Goal: Task Accomplishment & Management: Use online tool/utility

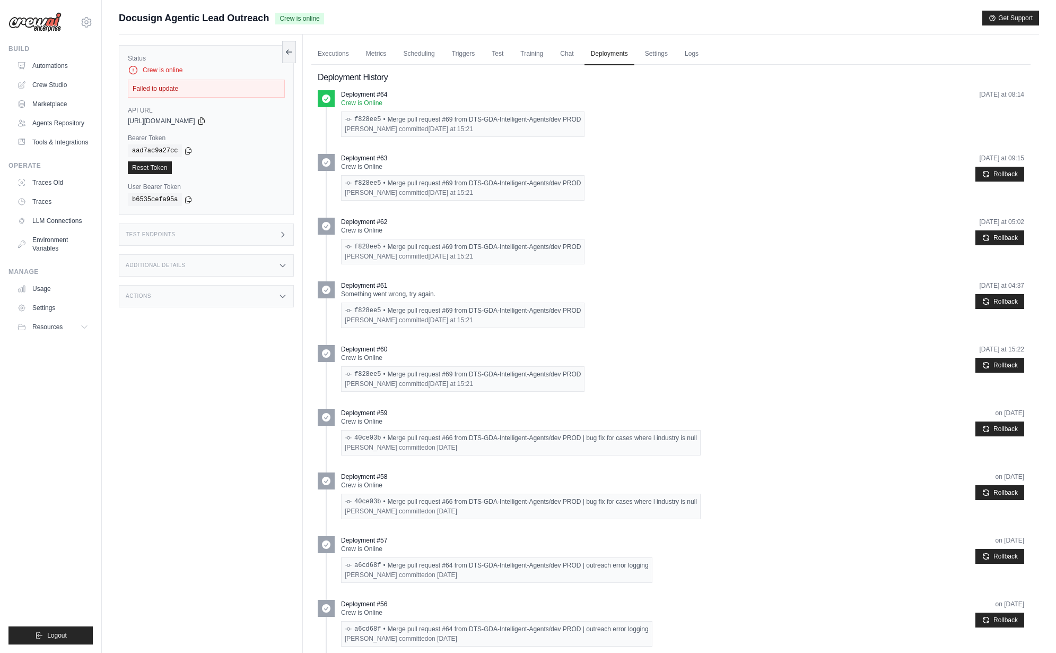
click at [212, 432] on div "Status Crew is online Failed to update API URL copied https://docusign-agentic-…" at bounding box center [211, 360] width 184 height 653
click at [689, 55] on link "Logs" at bounding box center [692, 54] width 27 height 22
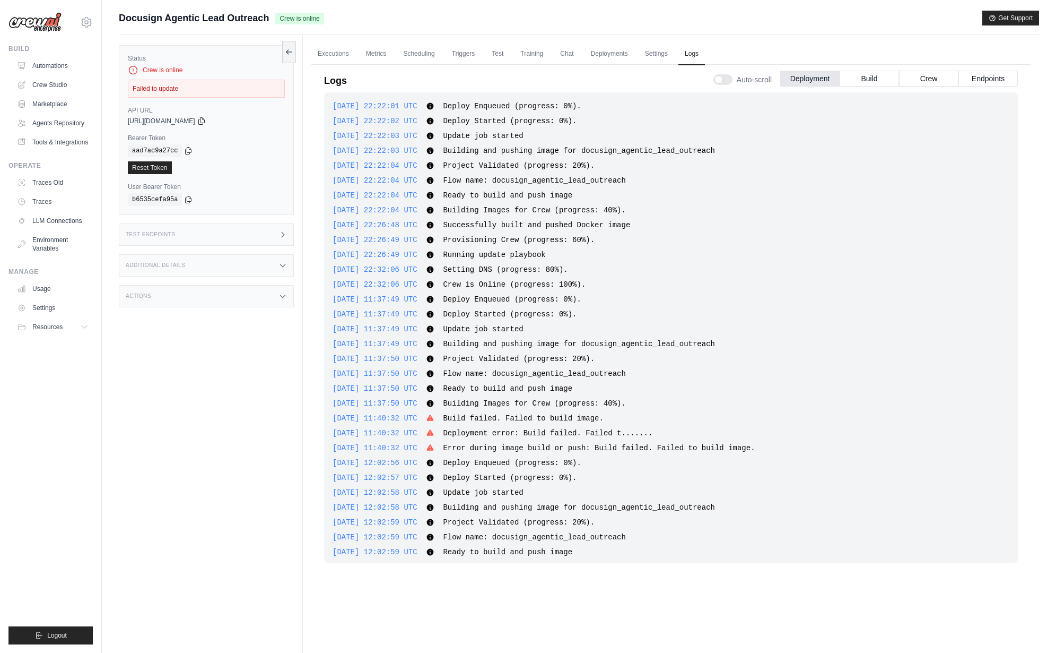
scroll to position [691, 0]
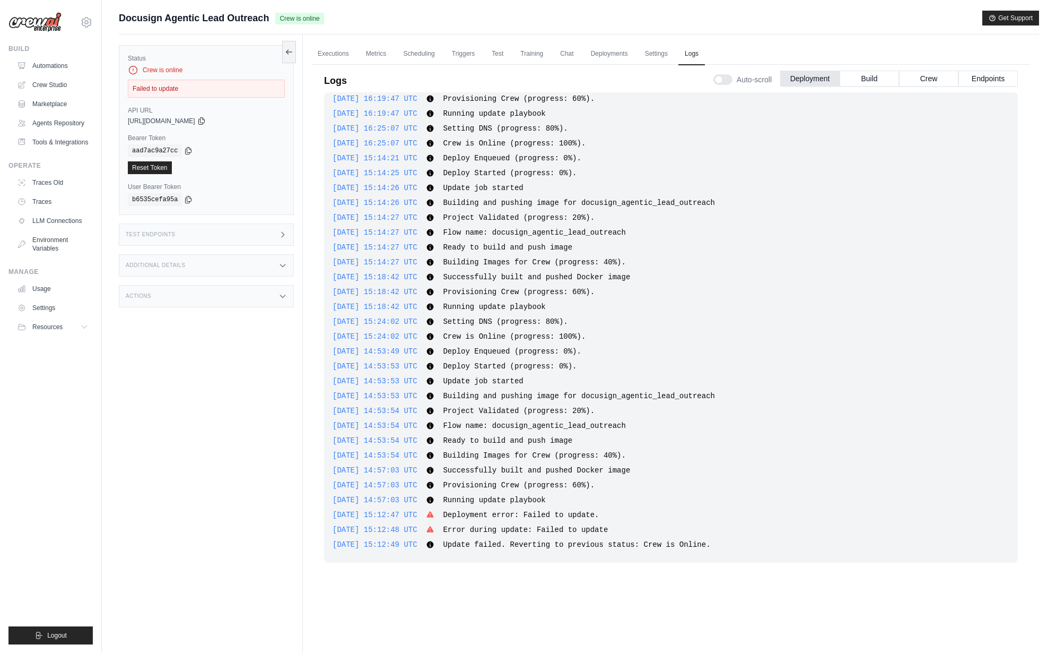
click at [706, 280] on div "2025-09-19 15:18:42 UTC Successfully built and pushed Docker image Show more Sh…" at bounding box center [671, 277] width 677 height 11
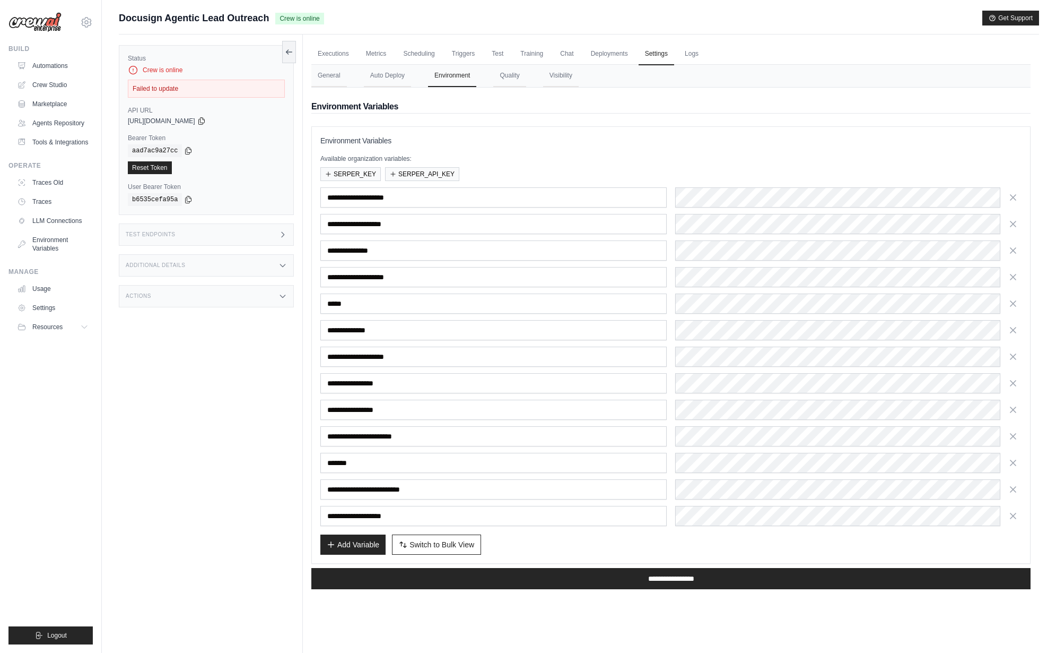
click at [177, 460] on div "Status Crew is online Failed to update API URL copied https://docusign-agentic-…" at bounding box center [211, 360] width 184 height 653
click at [178, 466] on div "Status Crew is online Failed to update API URL copied https://docusign-agentic-…" at bounding box center [211, 360] width 184 height 653
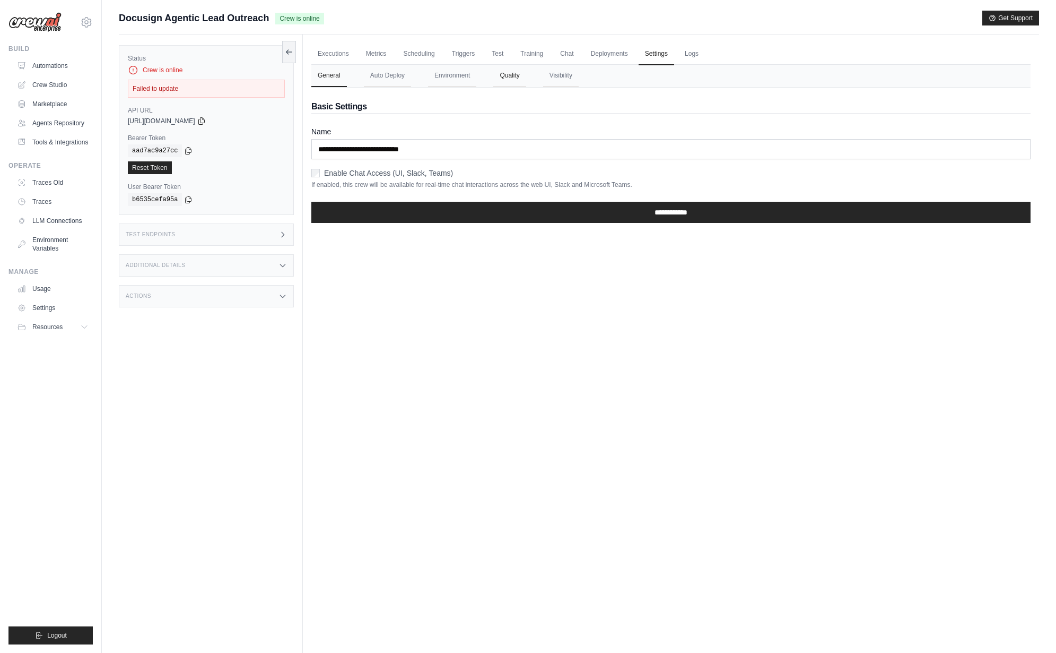
click at [517, 80] on button "Quality" at bounding box center [509, 76] width 32 height 22
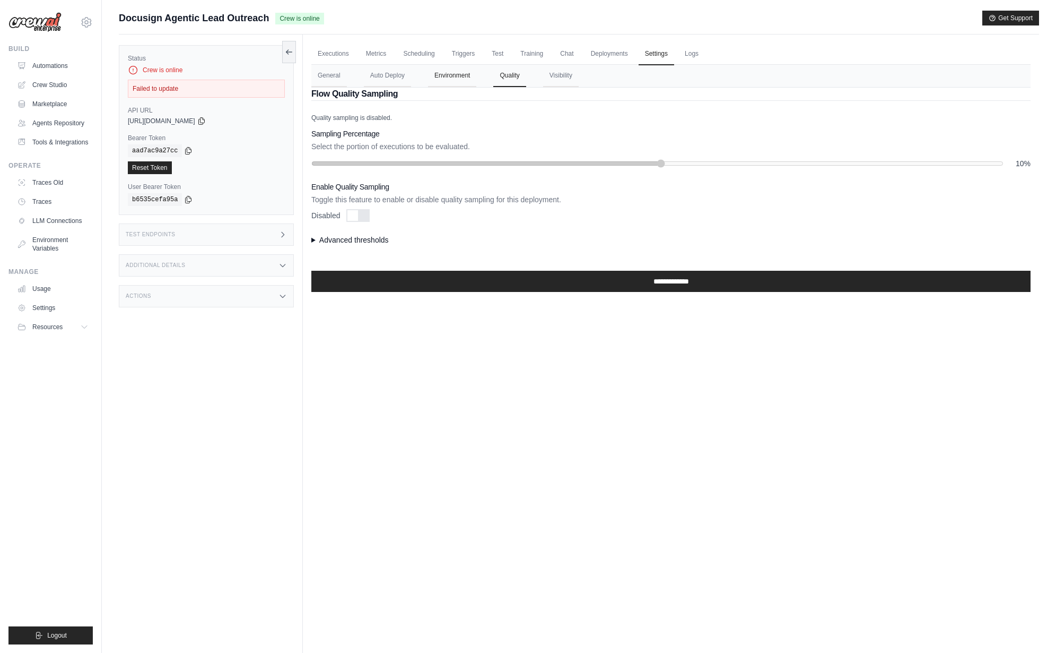
click at [446, 81] on button "Environment" at bounding box center [452, 76] width 48 height 22
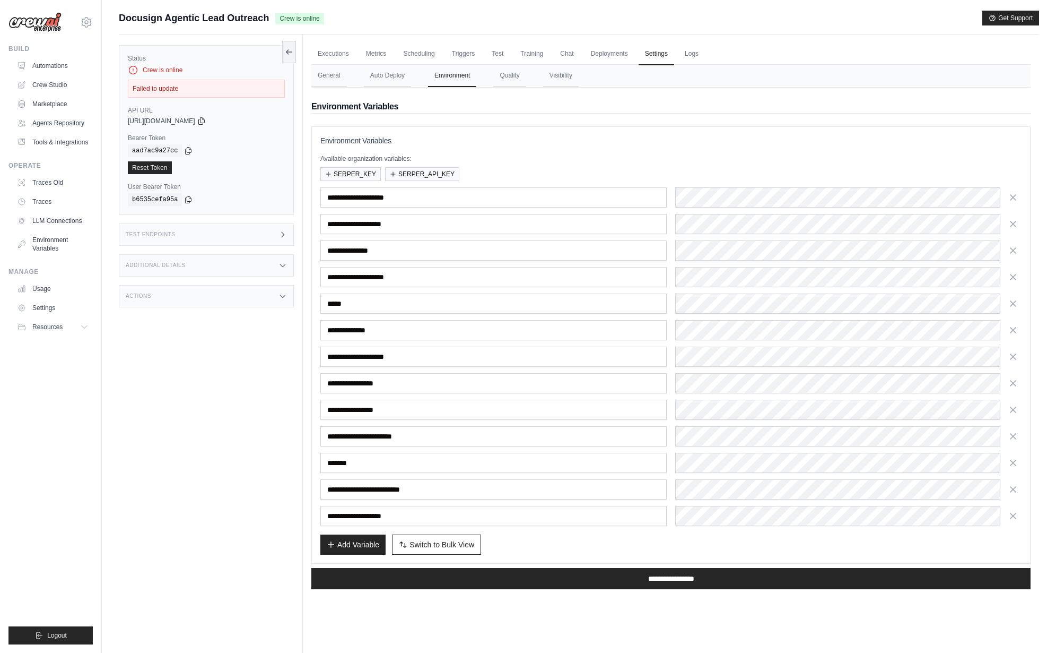
click at [201, 391] on div "Status Crew is online Failed to update API URL copied https://docusign-agentic-…" at bounding box center [211, 360] width 184 height 653
click at [82, 31] on div "mike@crewai.com CrewAI Internal Org Gelato MP@Crew CrewAI Demo Account" at bounding box center [50, 17] width 84 height 34
click at [84, 29] on div "mike@crewai.com CrewAI Internal Org Gelato MP@Crew CrewAI Demo Account" at bounding box center [50, 17] width 84 height 34
click at [88, 23] on icon at bounding box center [86, 22] width 3 height 3
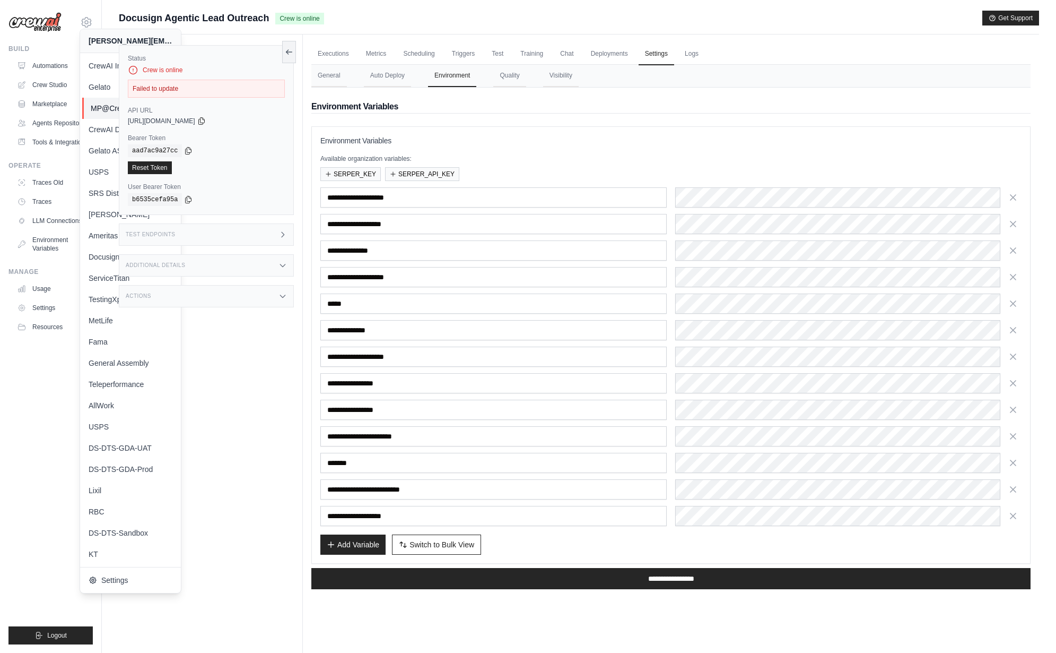
click at [106, 114] on link "MP@Crew" at bounding box center [132, 108] width 101 height 21
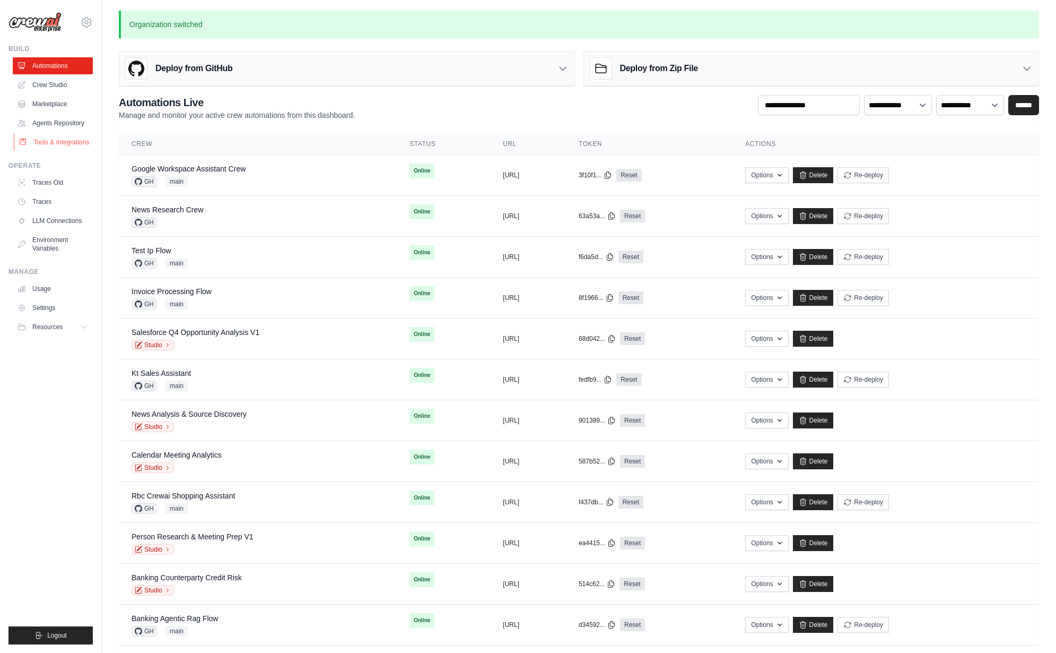
click at [73, 143] on link "Tools & Integrations" at bounding box center [54, 142] width 80 height 17
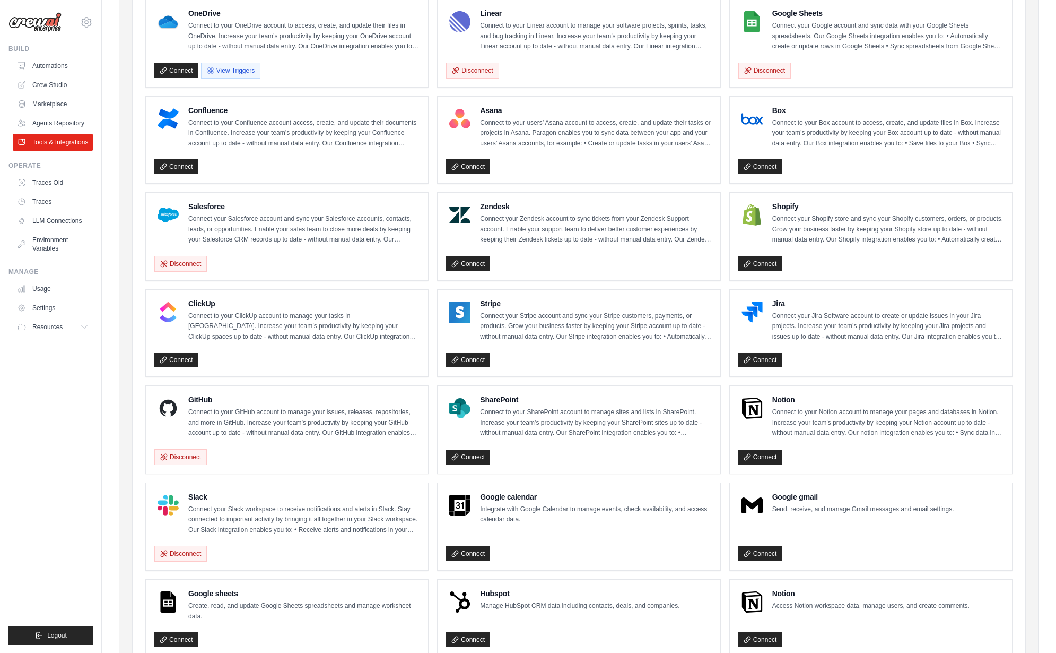
scroll to position [475, 0]
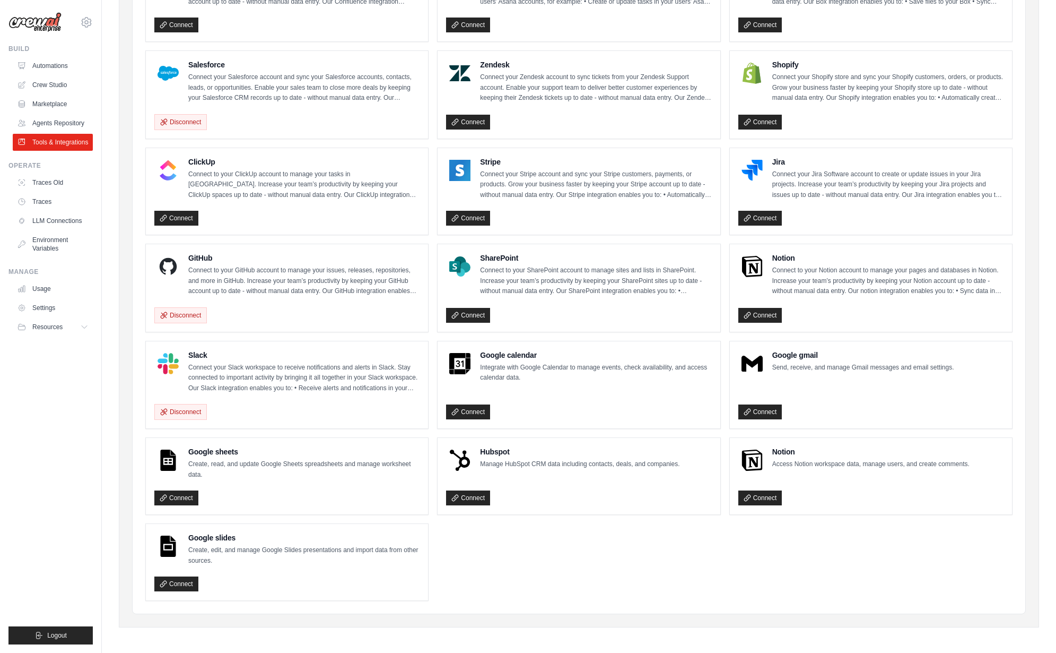
click at [629, 556] on ul "Gmail Connect to your Gmail account to manage your emails and drafts in Gmail. …" at bounding box center [579, 132] width 868 height 937
click at [653, 567] on ul "Gmail Connect to your Gmail account to manage your emails and drafts in Gmail. …" at bounding box center [579, 132] width 868 height 937
click at [668, 571] on ul "Gmail Connect to your Gmail account to manage your emails and drafts in Gmail. …" at bounding box center [579, 132] width 868 height 937
click at [671, 585] on ul "Gmail Connect to your Gmail account to manage your emails and drafts in Gmail. …" at bounding box center [579, 132] width 868 height 937
click at [638, 576] on ul "Gmail Connect to your Gmail account to manage your emails and drafts in Gmail. …" at bounding box center [579, 132] width 868 height 937
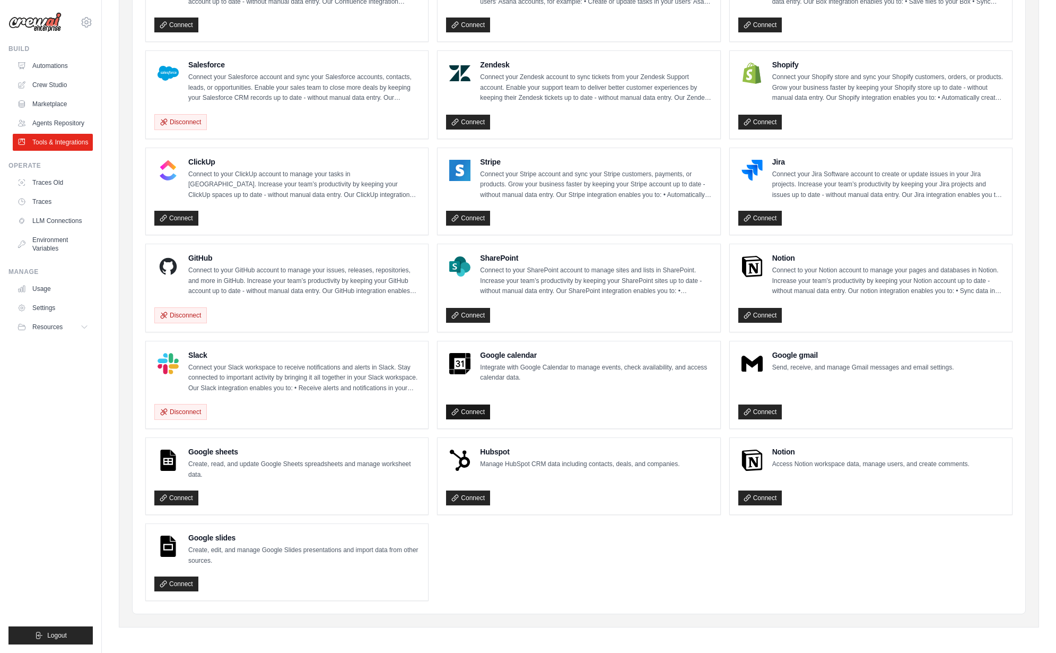
click at [479, 410] on link "Connect" at bounding box center [468, 411] width 44 height 15
click at [575, 600] on div "Gmail Connect to your Gmail account to manage your emails and drafts in Gmail. …" at bounding box center [579, 132] width 893 height 963
click at [565, 545] on ul "Gmail Connect to your Gmail account to manage your emails and drafts in Gmail. …" at bounding box center [579, 132] width 868 height 937
click at [72, 72] on link "Automations" at bounding box center [54, 65] width 80 height 17
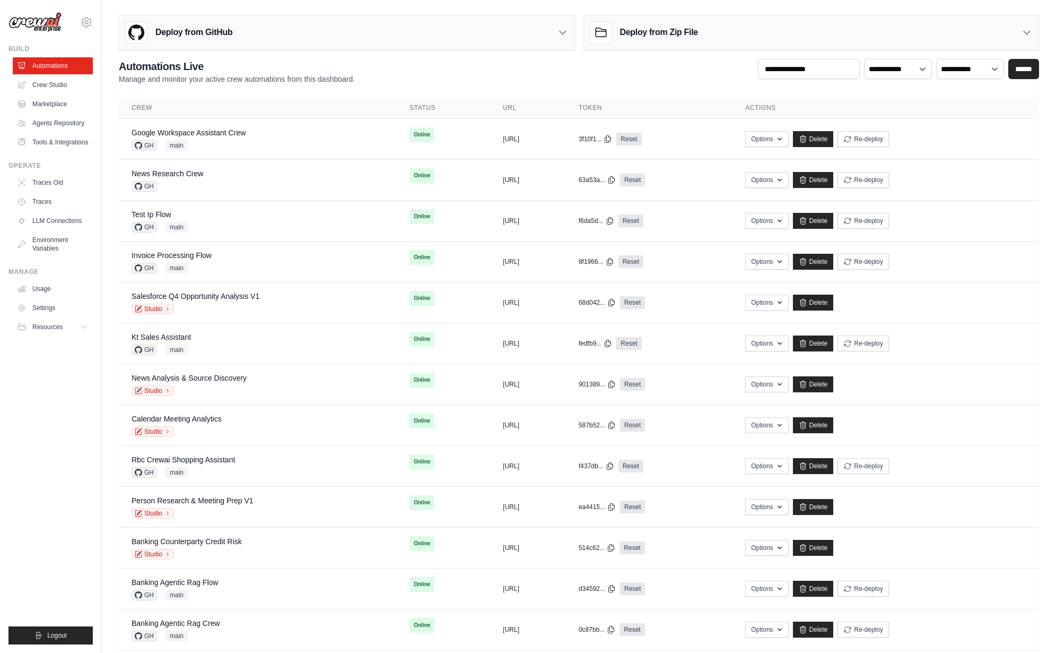
click at [671, 26] on h3 "Deploy from Zip File" at bounding box center [659, 32] width 78 height 13
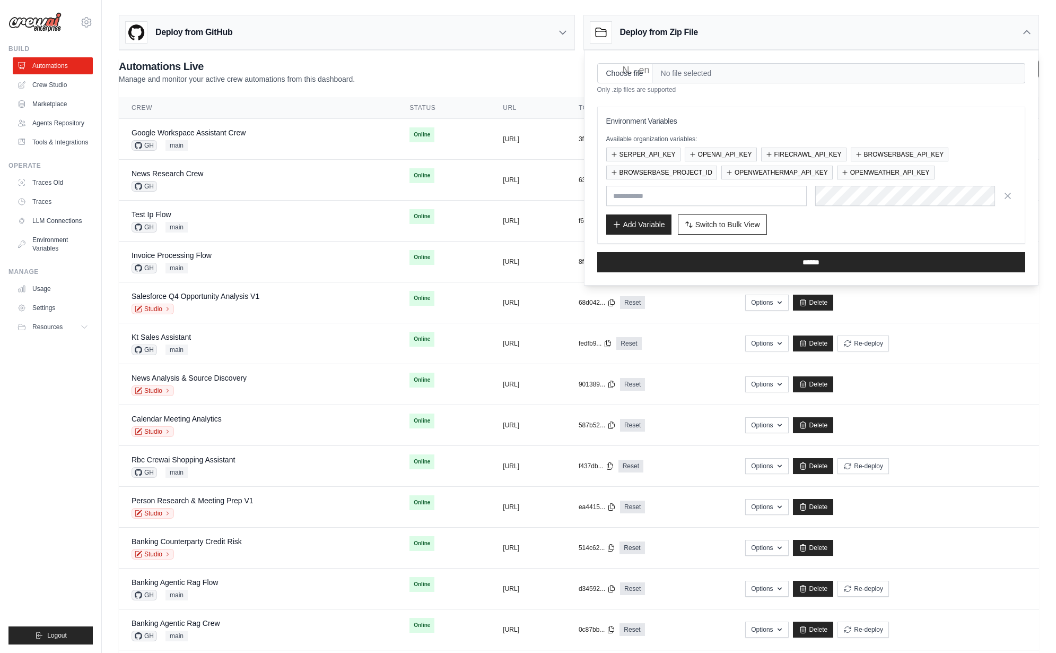
click at [332, 63] on h2 "Automations Live" at bounding box center [237, 66] width 236 height 15
click at [170, 144] on span "main" at bounding box center [177, 145] width 22 height 11
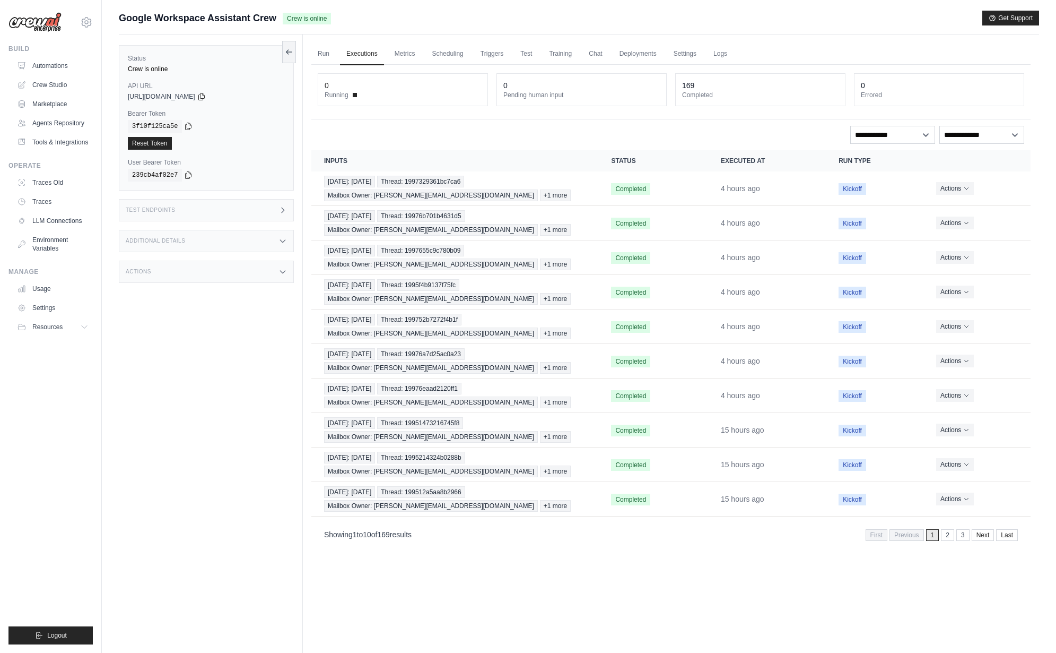
click at [239, 268] on div "Actions" at bounding box center [206, 272] width 175 height 22
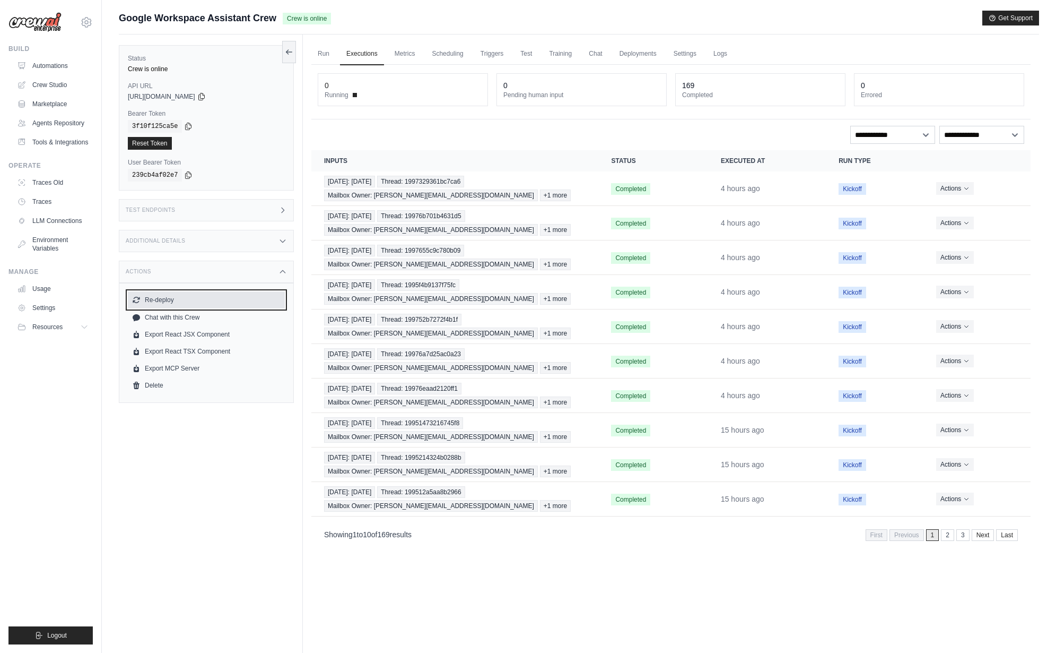
click at [168, 303] on button "Re-deploy" at bounding box center [206, 299] width 157 height 17
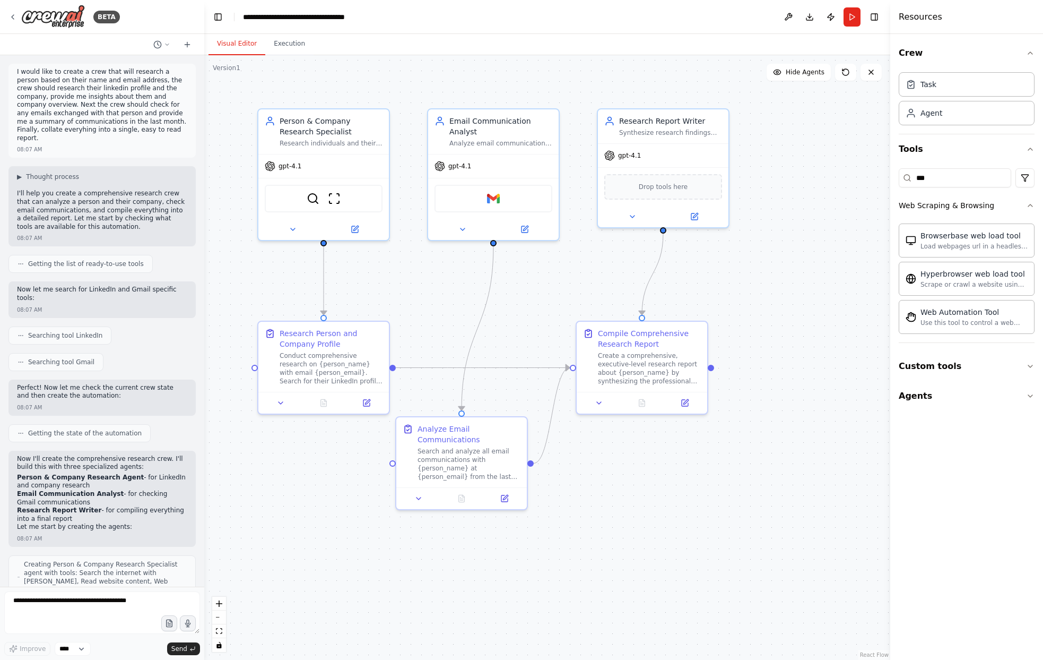
scroll to position [200, 0]
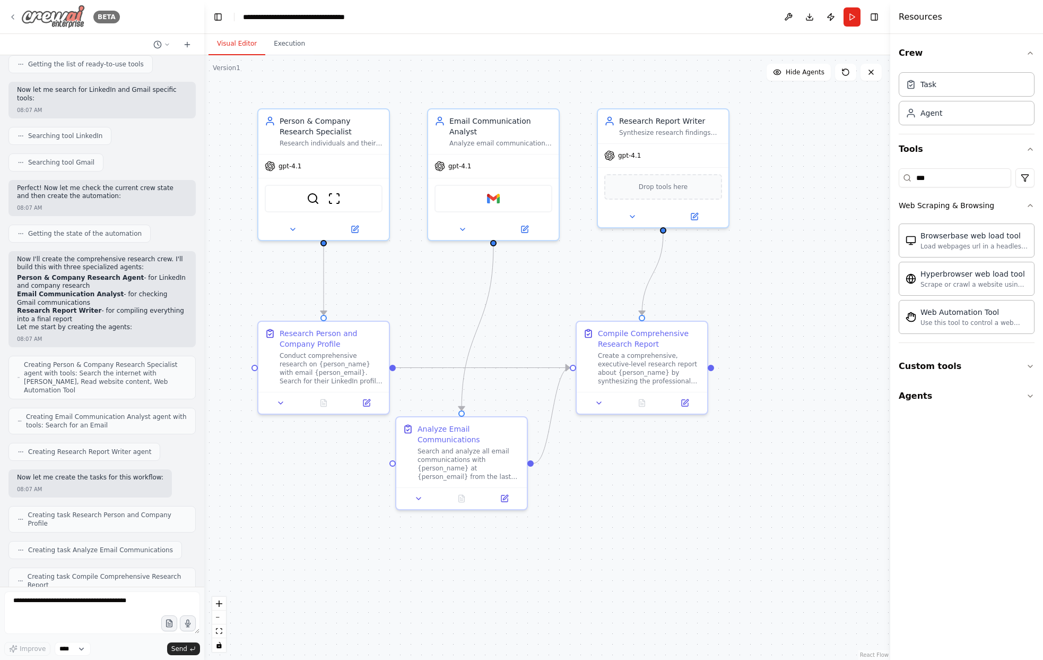
click at [18, 19] on div "BETA" at bounding box center [63, 17] width 111 height 24
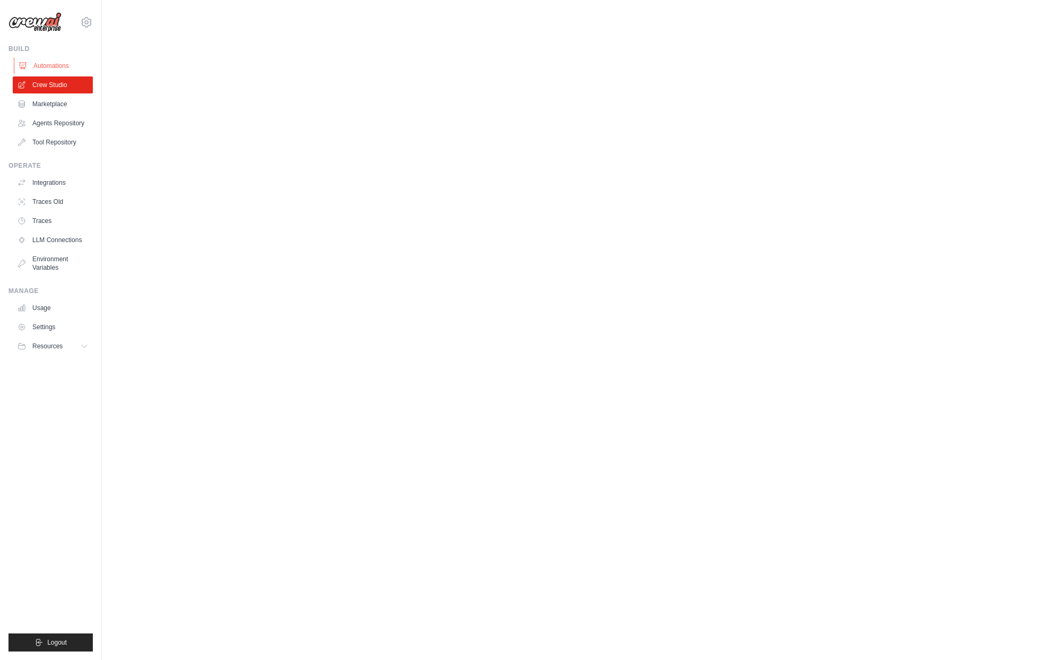
click at [67, 64] on link "Automations" at bounding box center [54, 65] width 80 height 17
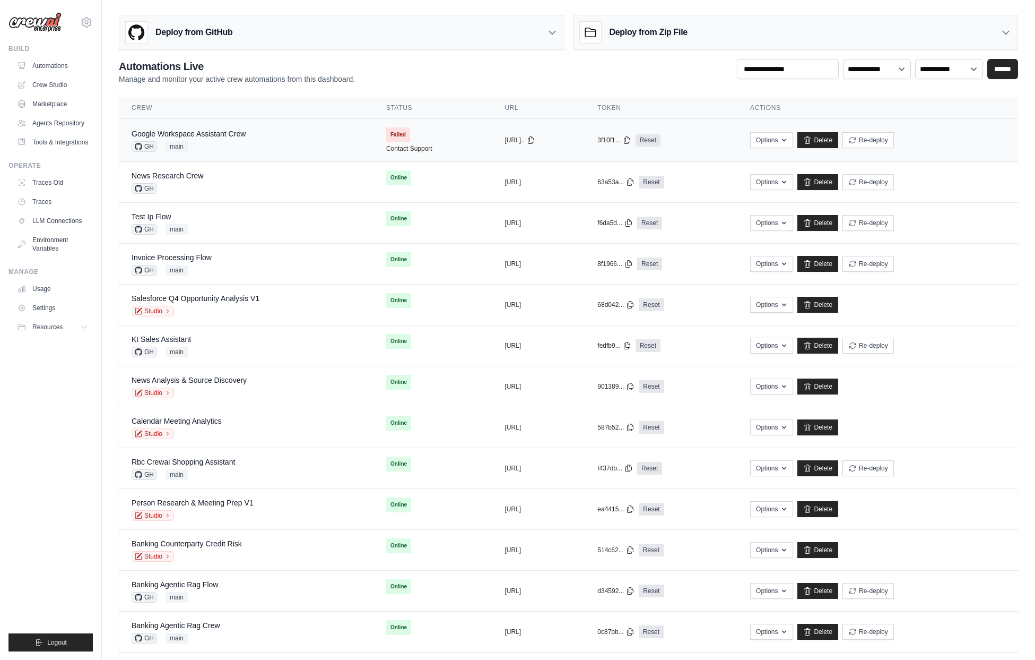
click at [275, 144] on div "Google Workspace Assistant Crew GH main" at bounding box center [246, 139] width 229 height 23
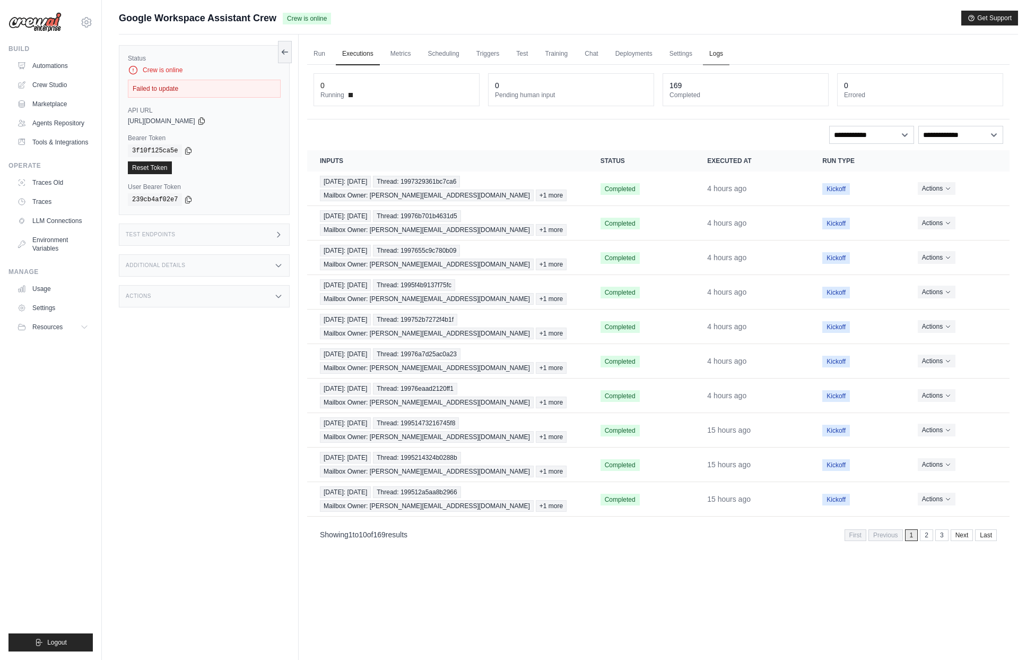
click at [723, 50] on link "Logs" at bounding box center [716, 54] width 27 height 22
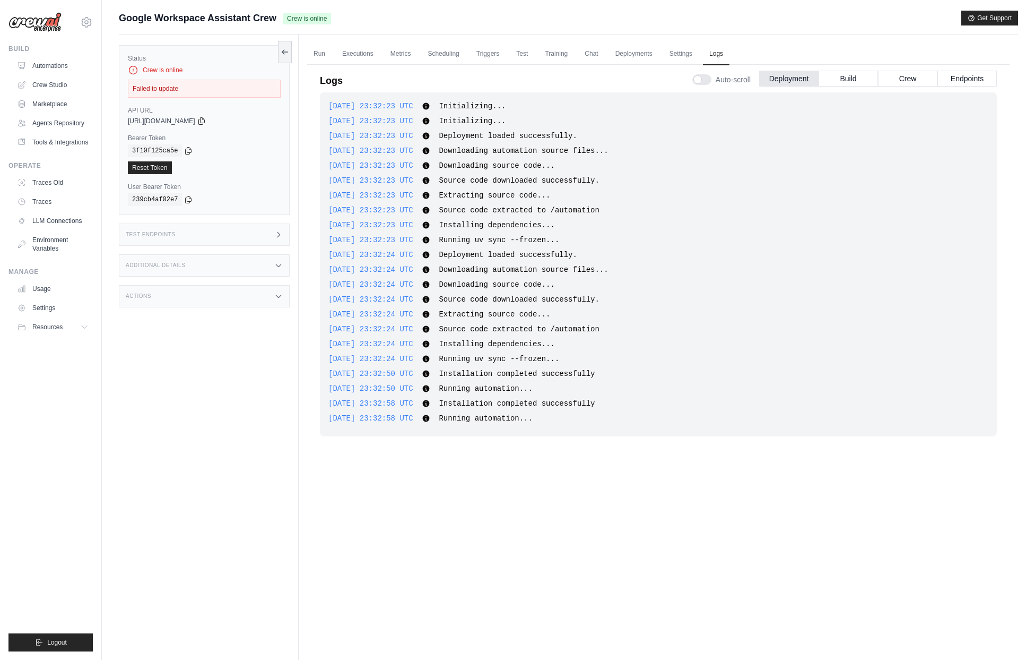
click at [823, 175] on div "2025-09-22 23:32:23 UTC Source code downloaded successfully. Show more Show less" at bounding box center [658, 180] width 660 height 11
click at [662, 46] on ul "Run Executions Metrics Scheduling Triggers Test Training Chat Deployments Setti…" at bounding box center [658, 54] width 703 height 22
click at [690, 51] on link "Settings" at bounding box center [681, 54] width 36 height 22
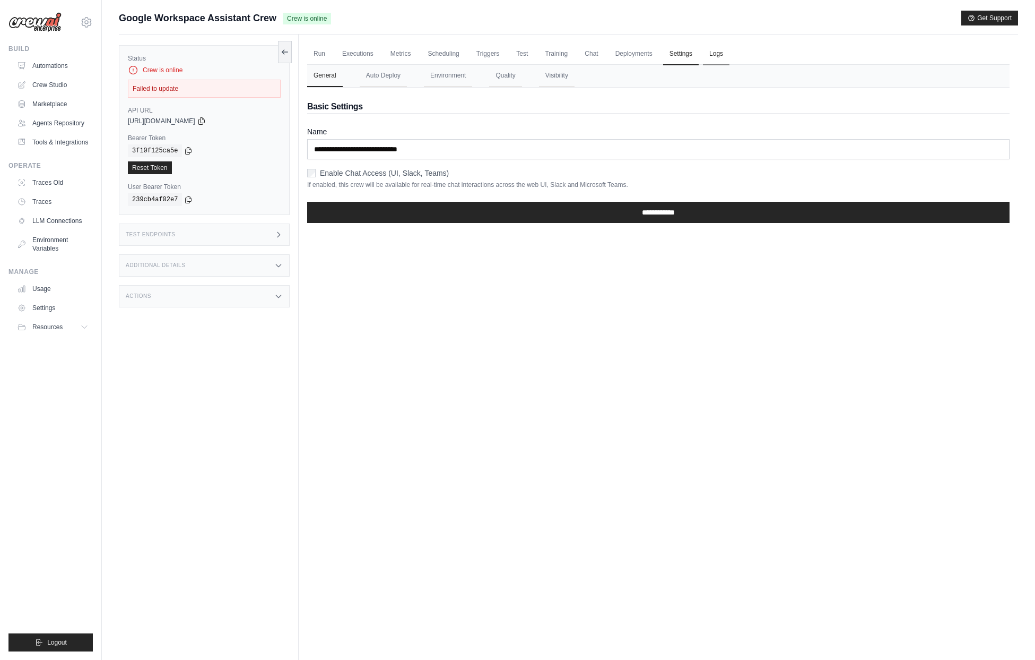
click at [715, 53] on link "Logs" at bounding box center [716, 54] width 27 height 22
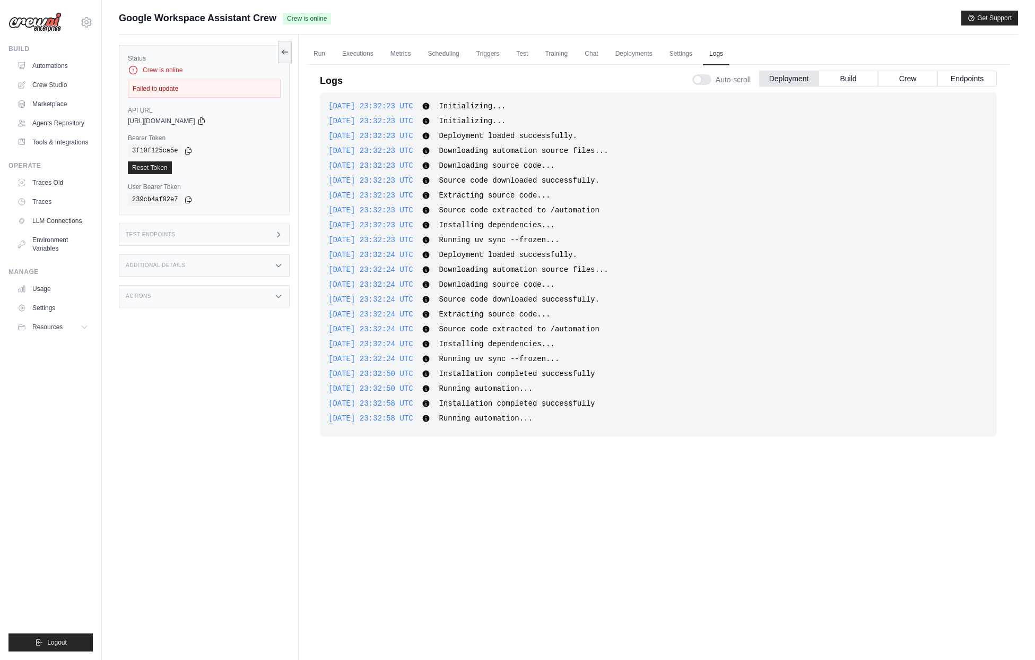
click at [181, 422] on div "Status Crew is online Failed to update API URL copied [URL][DOMAIN_NAME] Bearer…" at bounding box center [209, 364] width 180 height 660
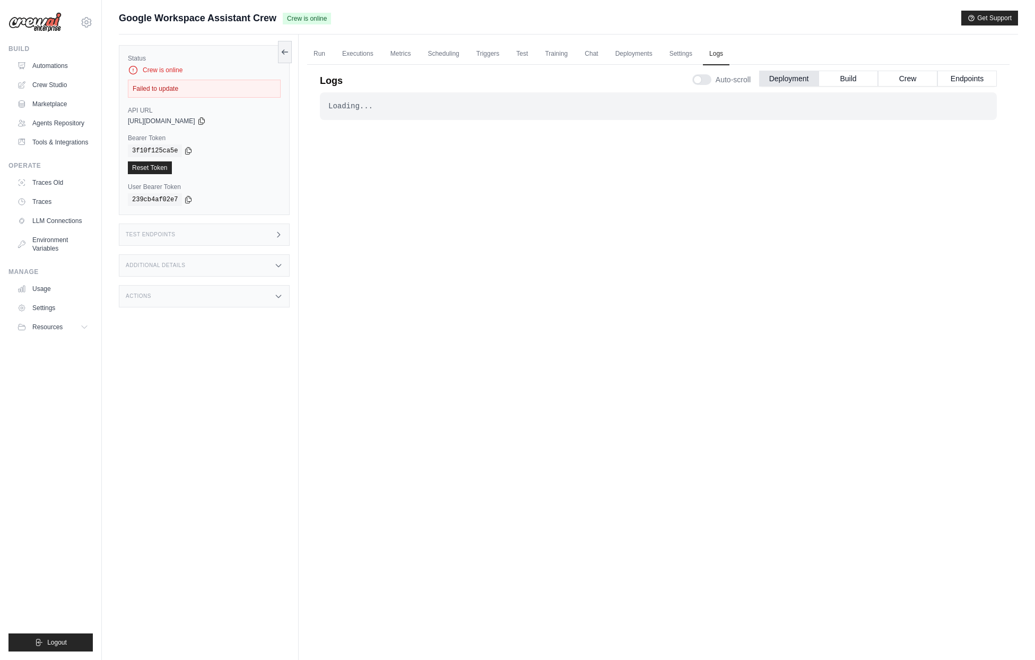
click at [216, 456] on div "Status Crew is online Failed to update API URL copied [URL][DOMAIN_NAME] Bearer…" at bounding box center [209, 364] width 180 height 660
click at [341, 15] on div "Google Workspace Assistant Crew Crew is online Get Support" at bounding box center [568, 18] width 899 height 15
click at [683, 309] on div "Loading... . . . Failed" at bounding box center [658, 353] width 677 height 523
click at [214, 291] on div "Actions" at bounding box center [204, 296] width 171 height 22
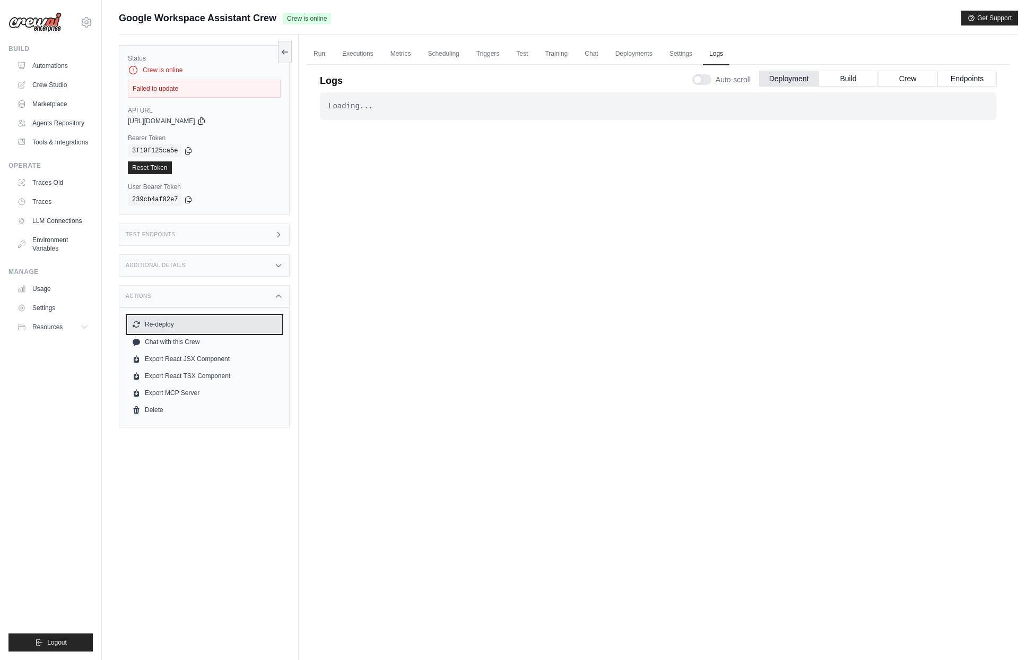
click at [175, 325] on button "Re-deploy" at bounding box center [204, 324] width 153 height 17
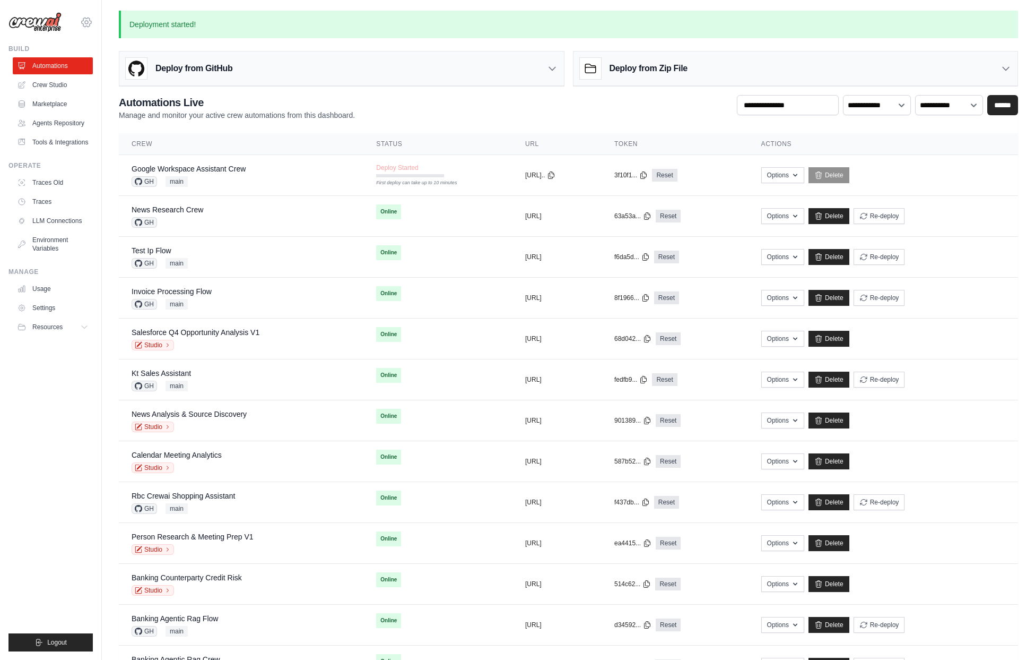
click at [86, 24] on icon at bounding box center [86, 22] width 13 height 13
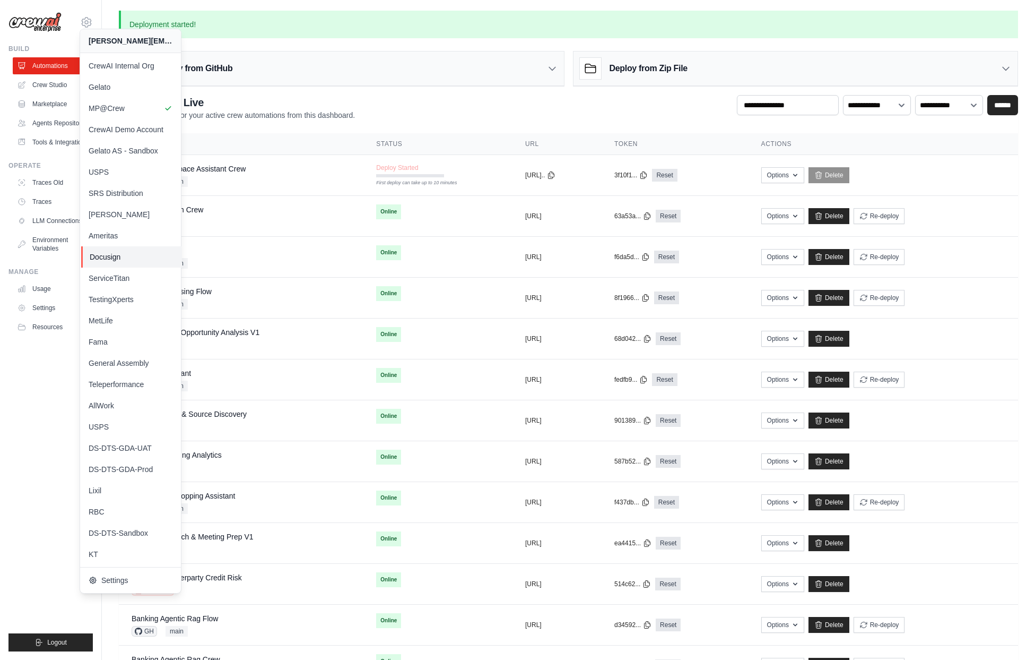
click at [111, 259] on span "Docusign" at bounding box center [132, 257] width 84 height 11
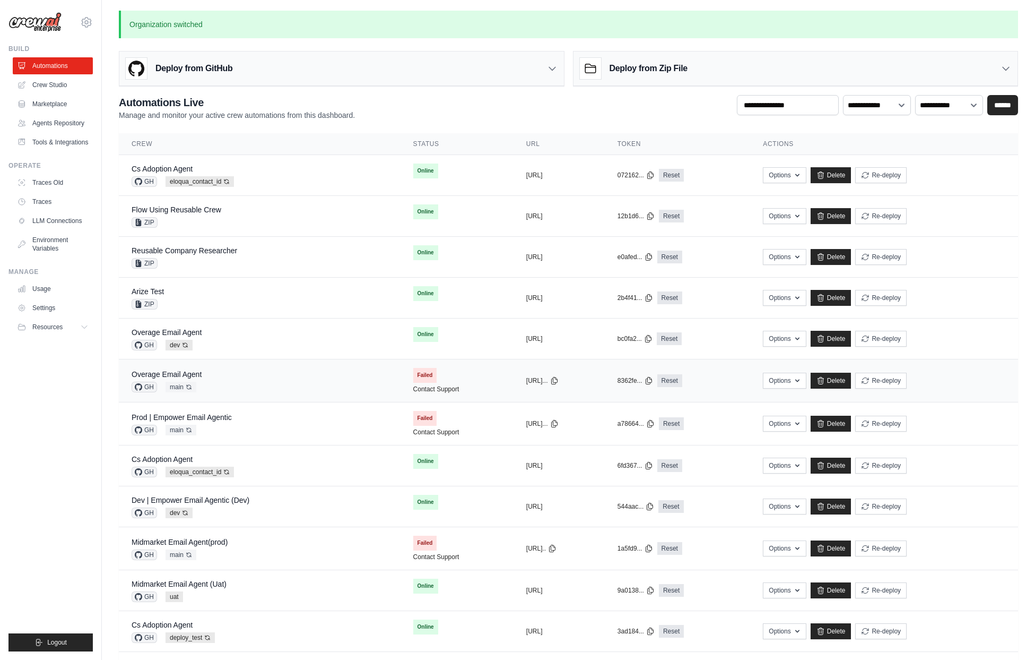
click at [234, 391] on div "Overage Email Agent GH main Auto-deploy enabled" at bounding box center [260, 380] width 256 height 23
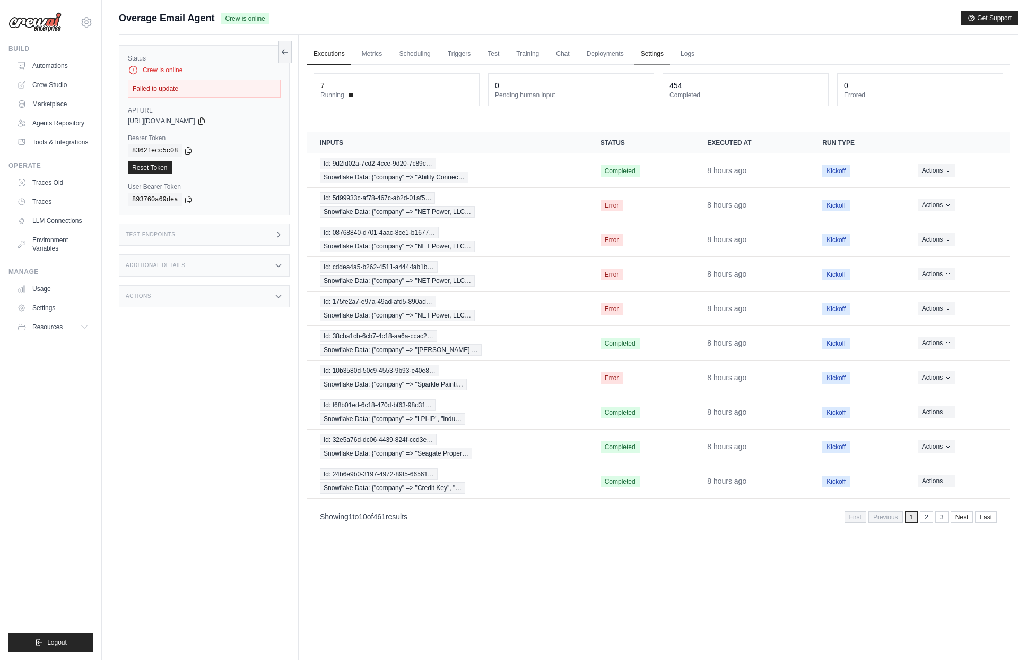
click at [647, 56] on link "Settings" at bounding box center [653, 54] width 36 height 22
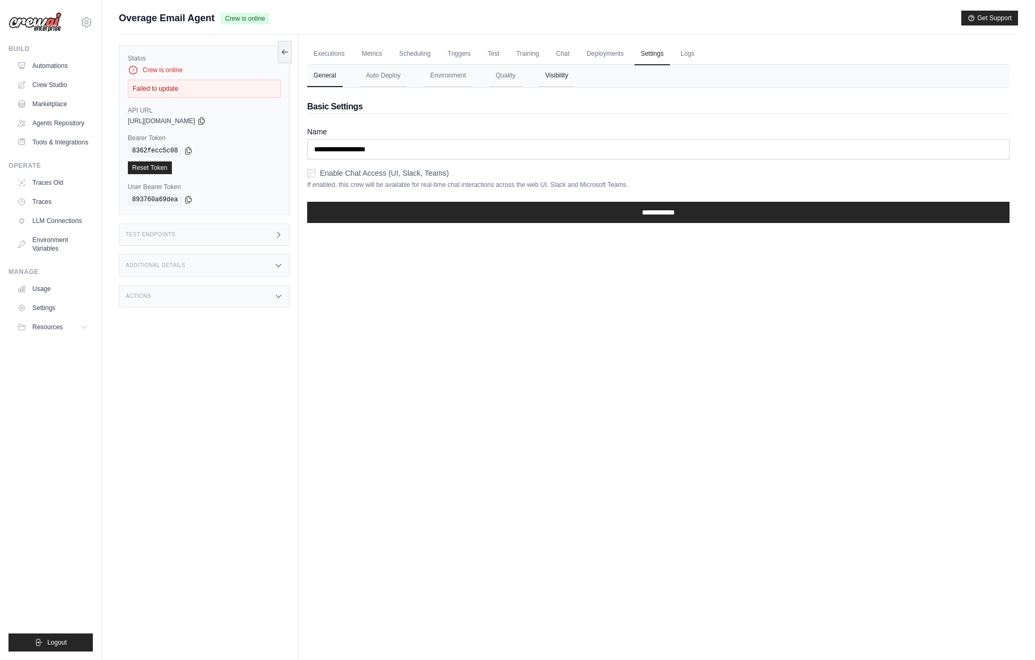
click at [549, 79] on button "Visibility" at bounding box center [557, 76] width 36 height 22
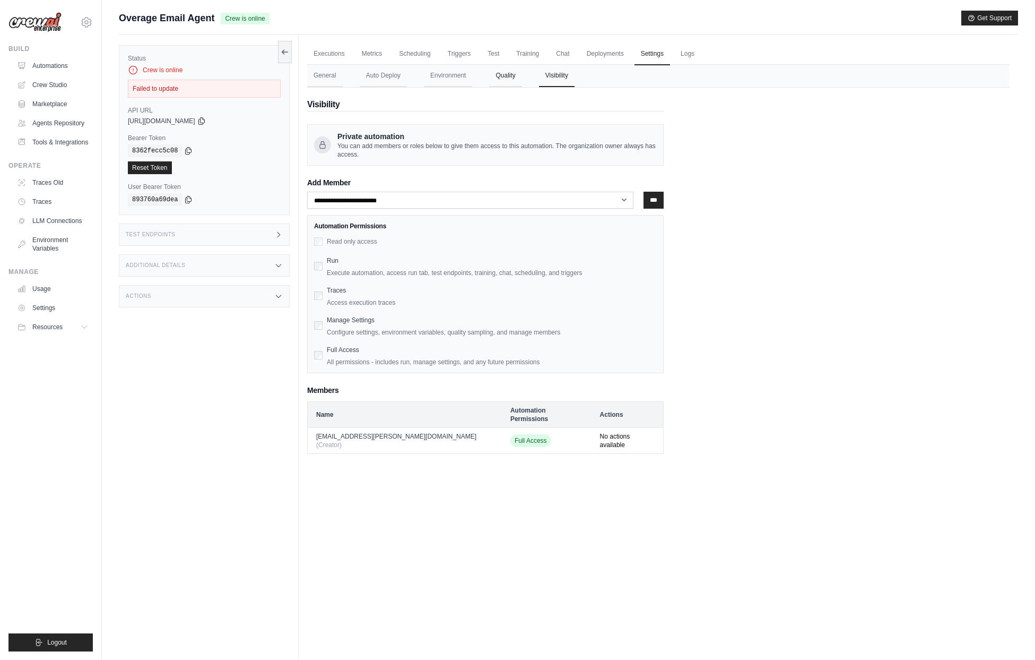
click at [501, 76] on button "Quality" at bounding box center [505, 76] width 32 height 22
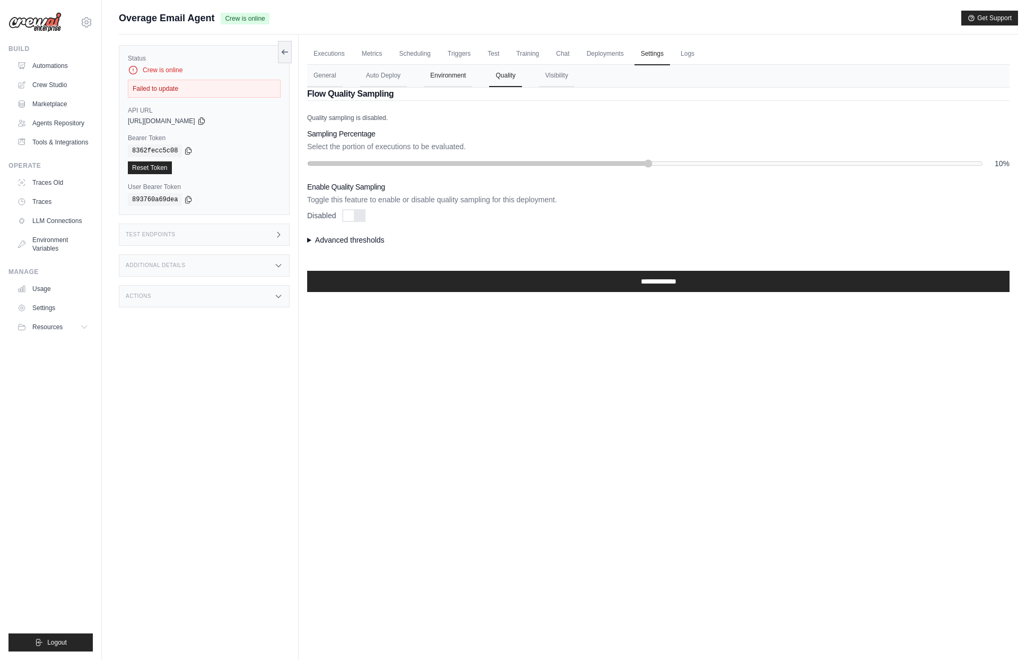
click at [437, 76] on button "Environment" at bounding box center [448, 76] width 48 height 22
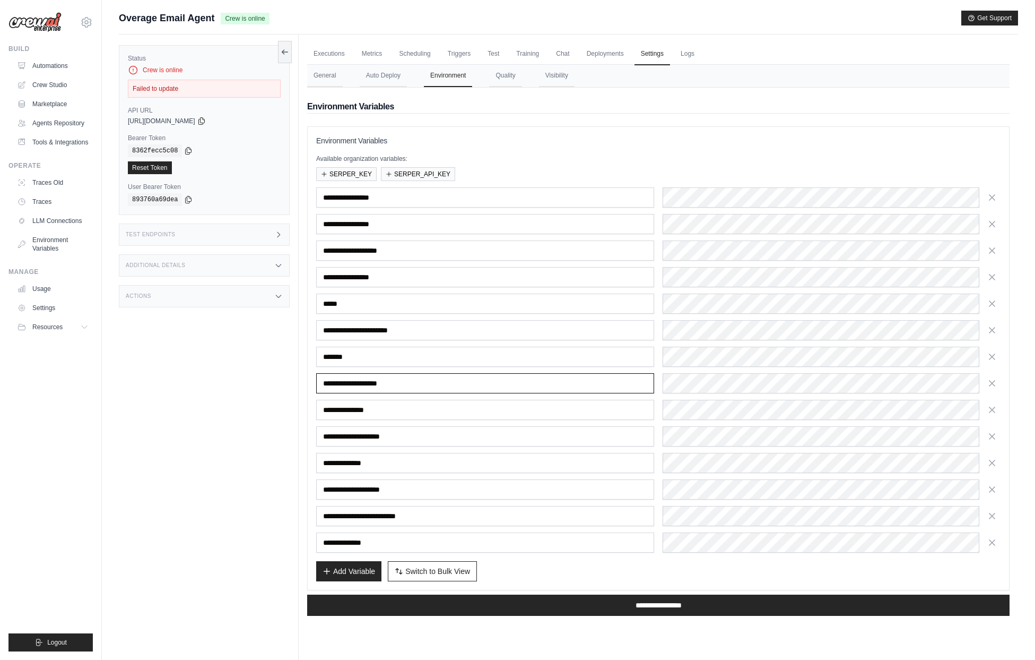
click at [378, 384] on input "**********" at bounding box center [485, 383] width 338 height 20
click at [133, 389] on div "Status Crew is online Failed to update API URL copied [URL][DOMAIN_NAME] Bearer…" at bounding box center [209, 364] width 180 height 660
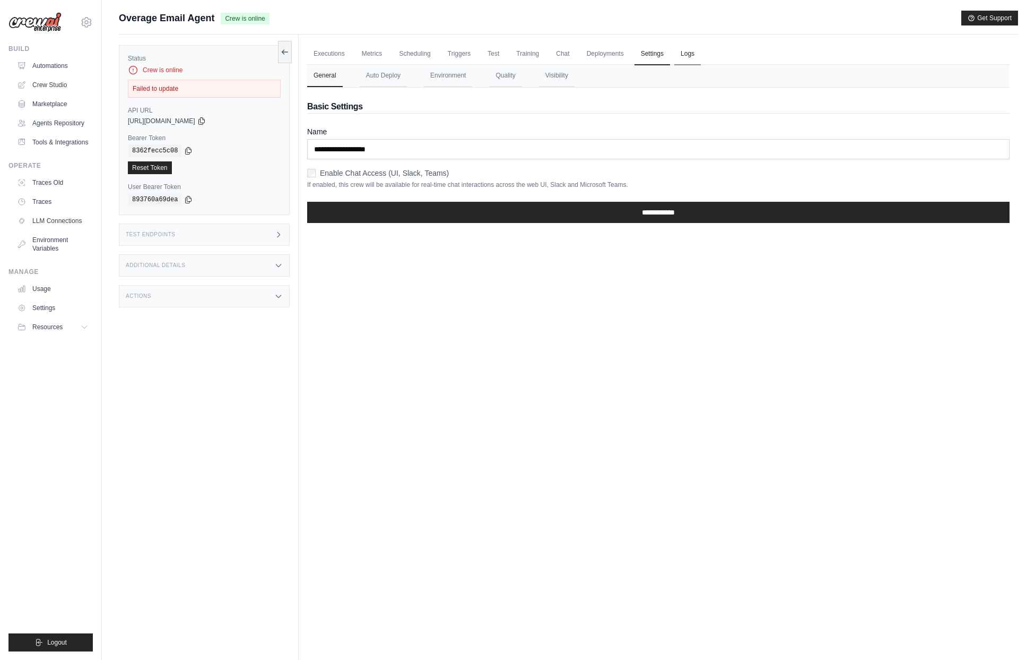
click at [677, 56] on link "Logs" at bounding box center [687, 54] width 27 height 22
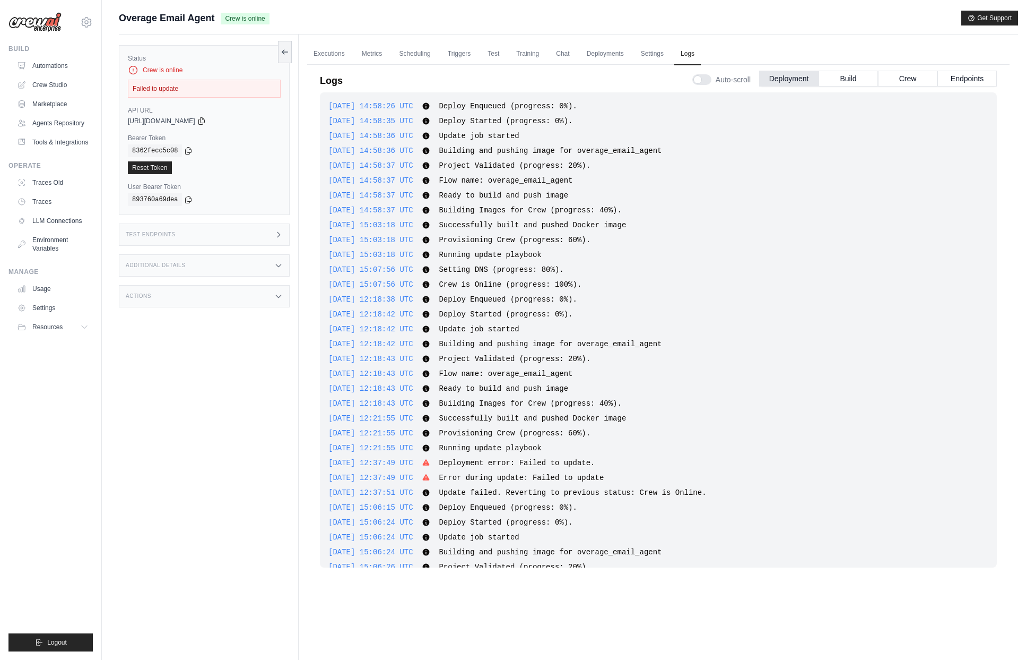
scroll to position [359, 0]
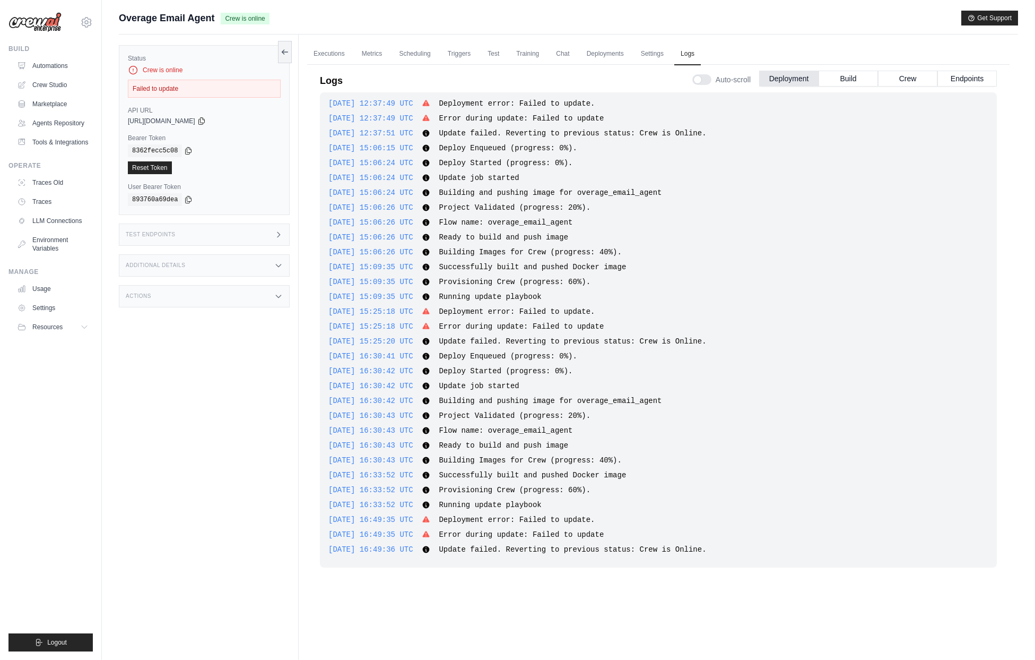
click at [197, 495] on div "Status Crew is online Failed to update API URL copied [URL][DOMAIN_NAME] Bearer…" at bounding box center [209, 364] width 180 height 660
click at [267, 448] on div "Status Crew is online Failed to update API URL copied https://overage-email-age…" at bounding box center [209, 364] width 180 height 660
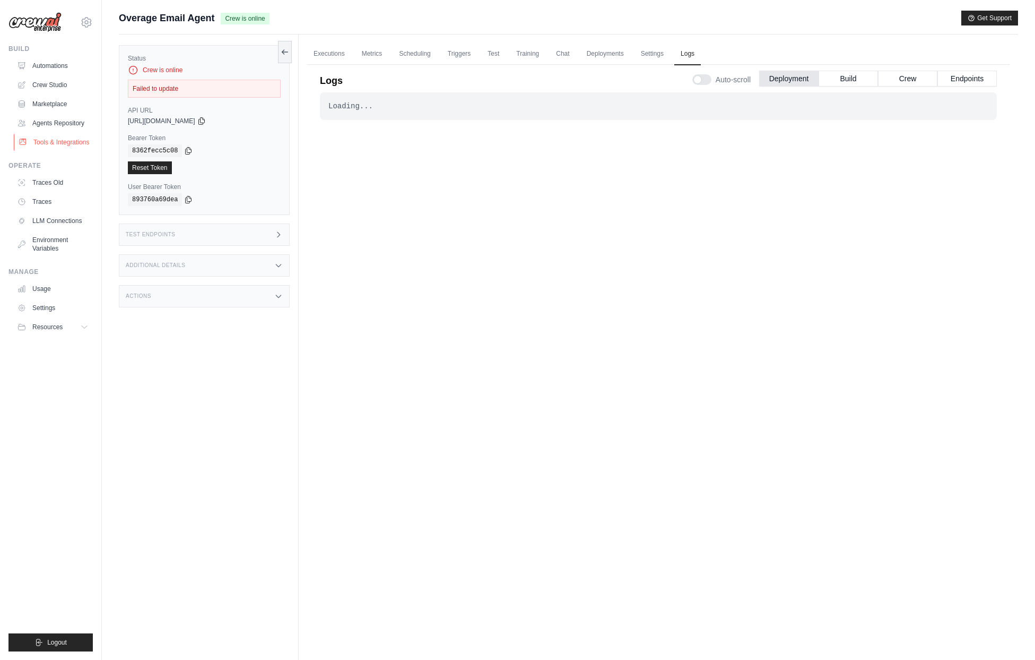
click at [69, 137] on link "Tools & Integrations" at bounding box center [54, 142] width 80 height 17
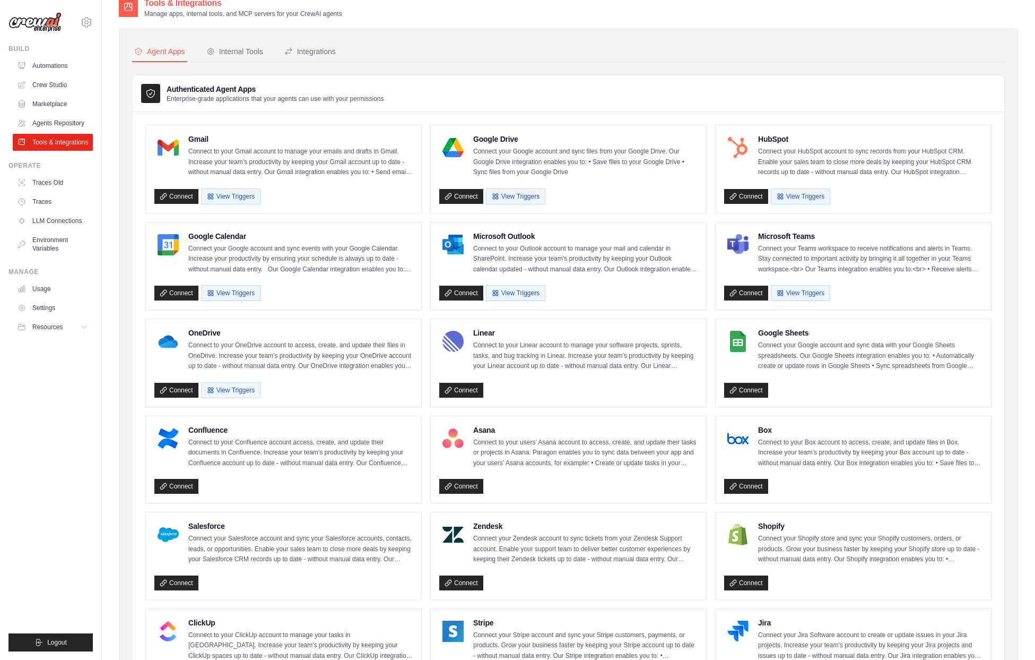
scroll to position [207, 0]
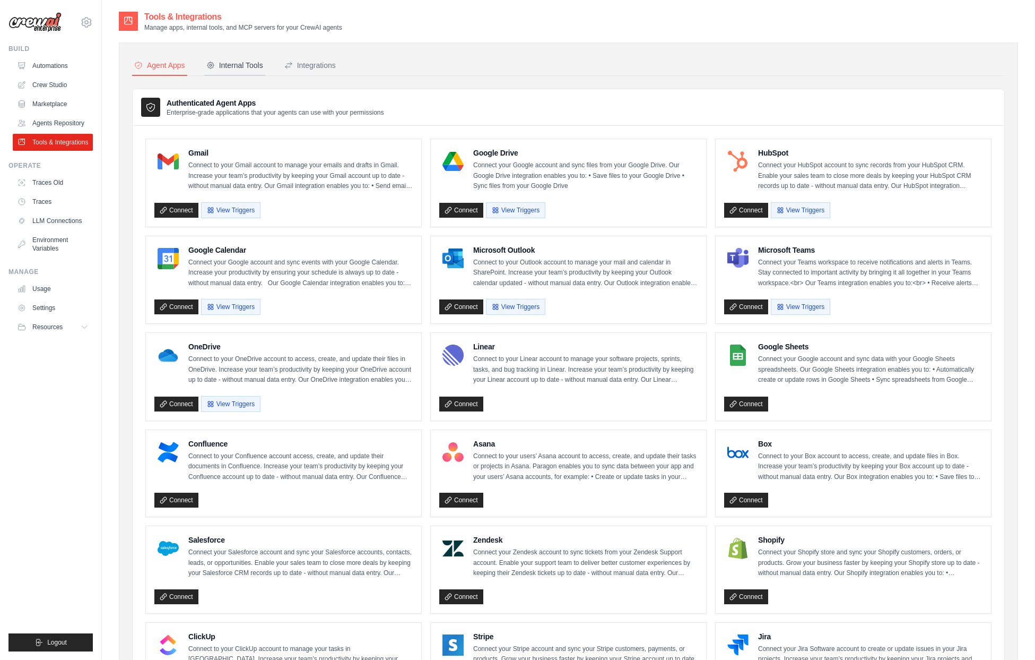
click at [241, 66] on div "Internal Tools" at bounding box center [234, 65] width 57 height 11
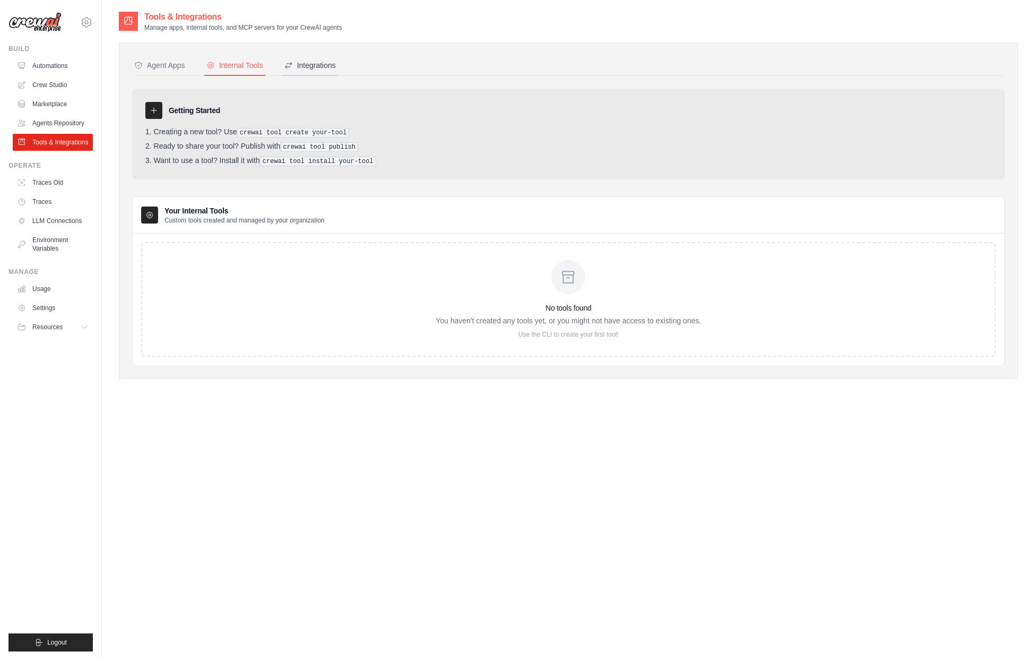
click at [307, 67] on div "Integrations" at bounding box center [309, 65] width 51 height 11
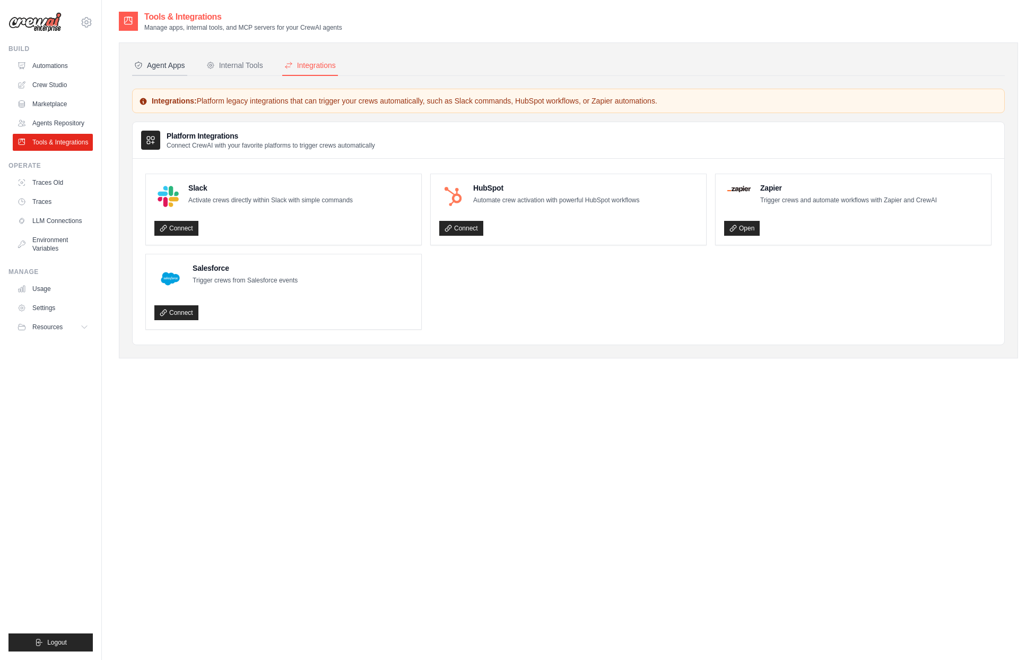
click at [169, 71] on button "Agent Apps" at bounding box center [159, 66] width 55 height 20
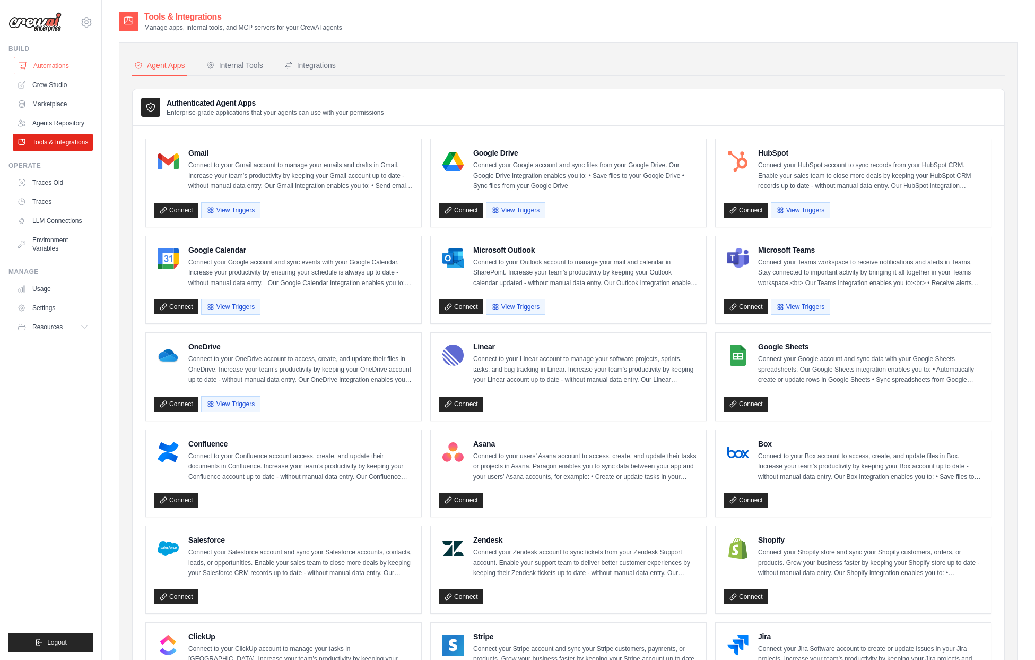
click at [67, 65] on link "Automations" at bounding box center [54, 65] width 80 height 17
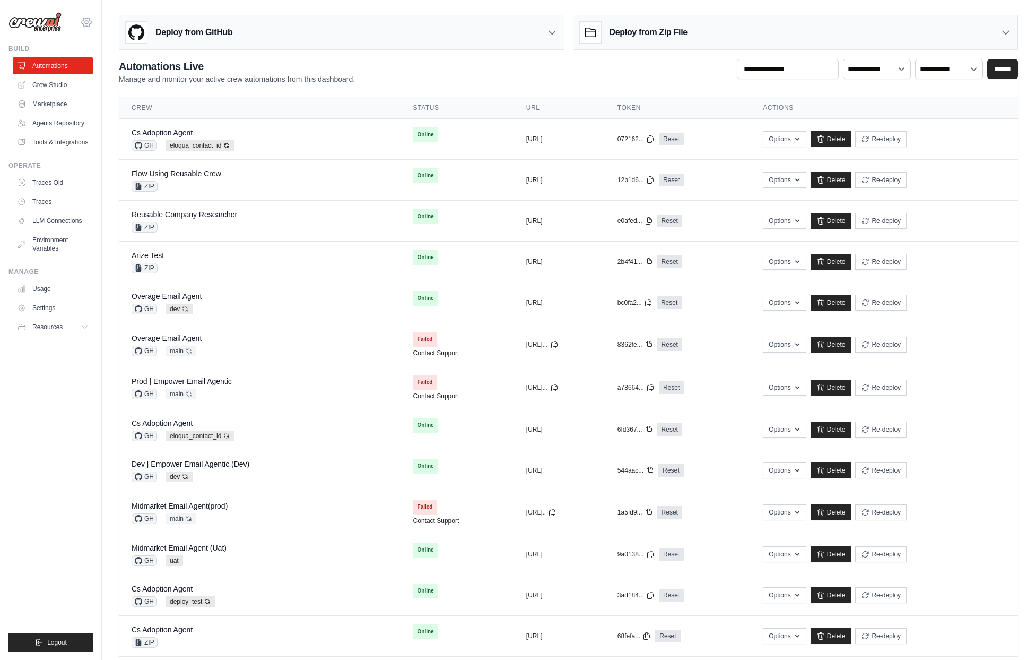
click at [85, 27] on icon at bounding box center [87, 22] width 10 height 9
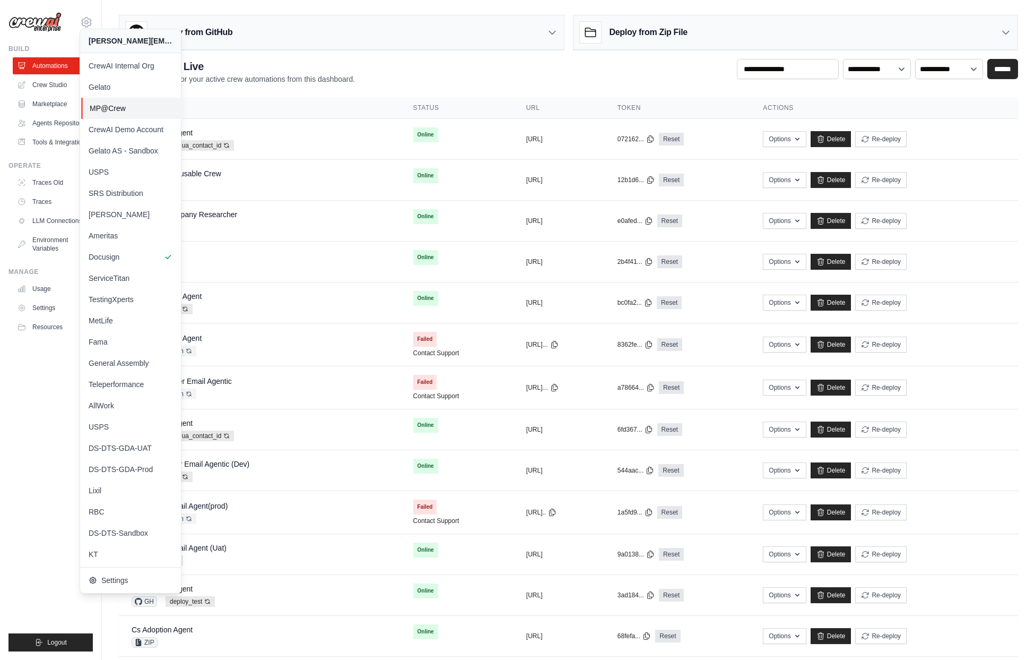
click at [117, 106] on span "MP@Crew" at bounding box center [132, 108] width 84 height 11
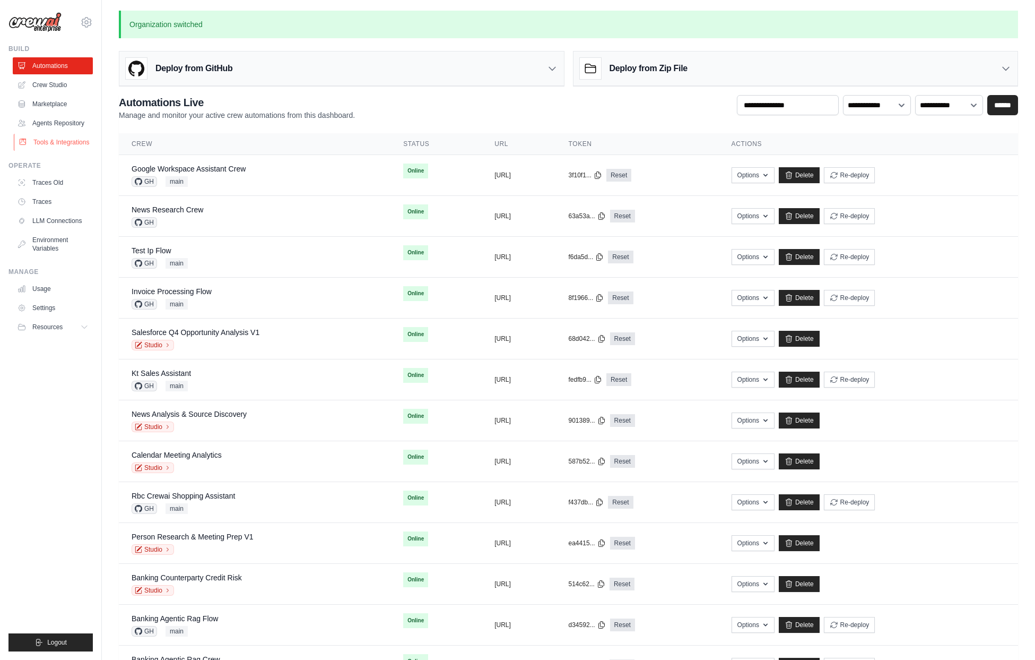
click at [66, 144] on link "Tools & Integrations" at bounding box center [54, 142] width 80 height 17
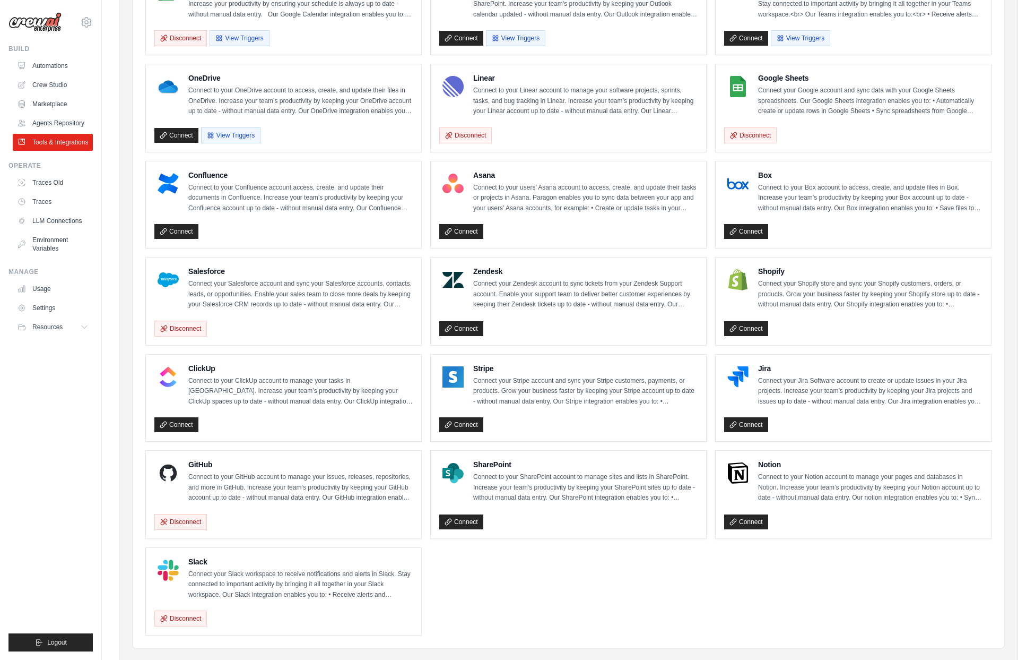
scroll to position [275, 0]
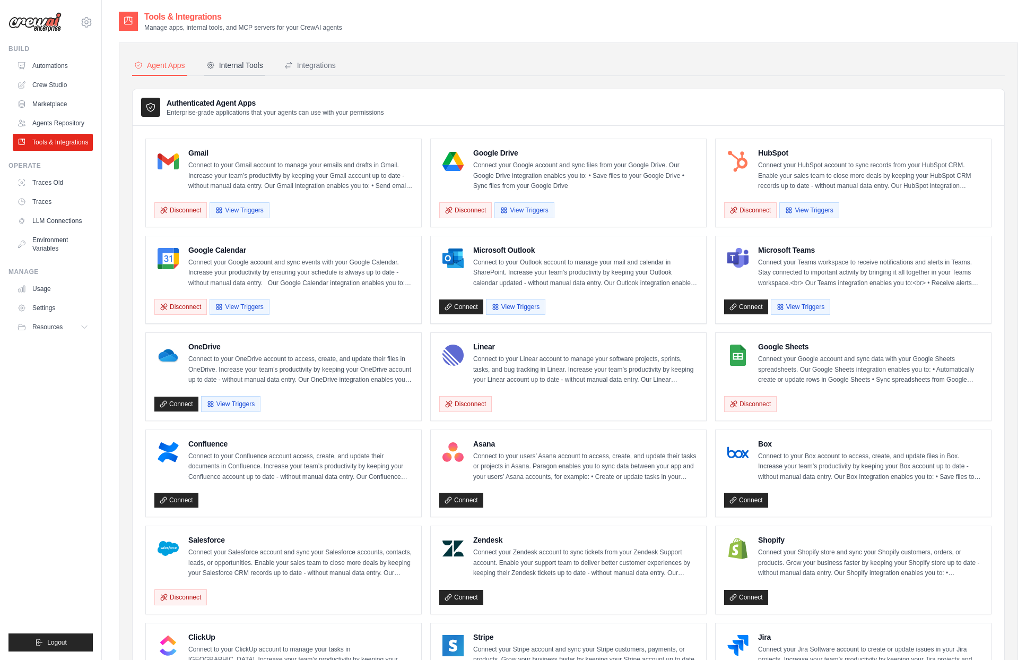
click at [222, 73] on button "Internal Tools" at bounding box center [234, 66] width 61 height 20
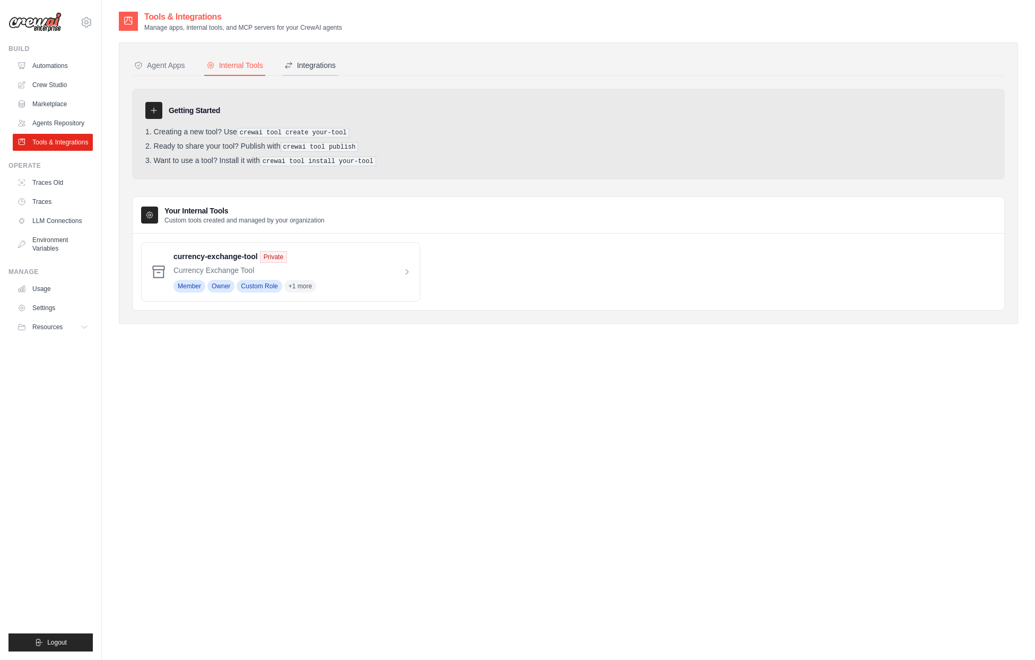
click at [321, 64] on div "Integrations" at bounding box center [309, 65] width 51 height 11
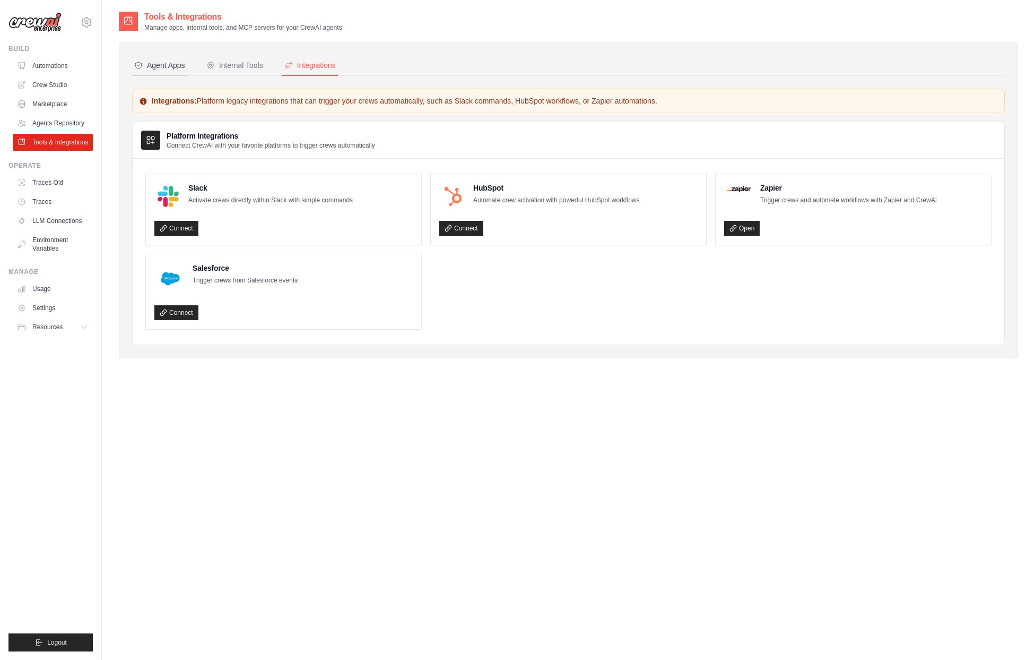
click at [166, 70] on div "Agent Apps" at bounding box center [159, 65] width 51 height 11
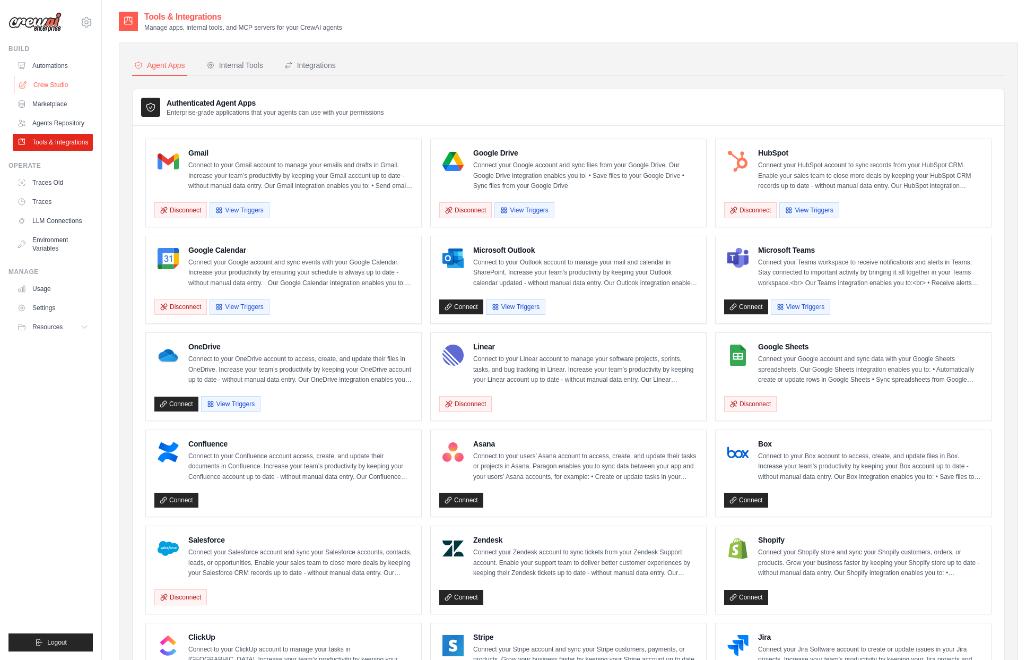
click at [40, 76] on link "Crew Studio" at bounding box center [54, 84] width 80 height 17
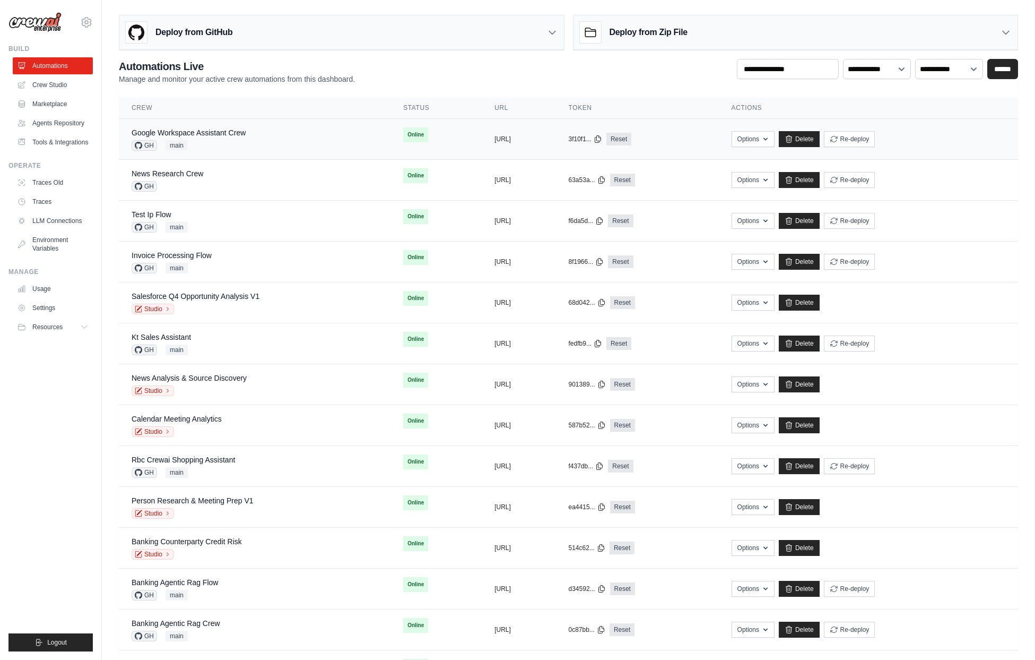
click at [256, 143] on div "Google Workspace Assistant Crew GH main" at bounding box center [255, 138] width 246 height 23
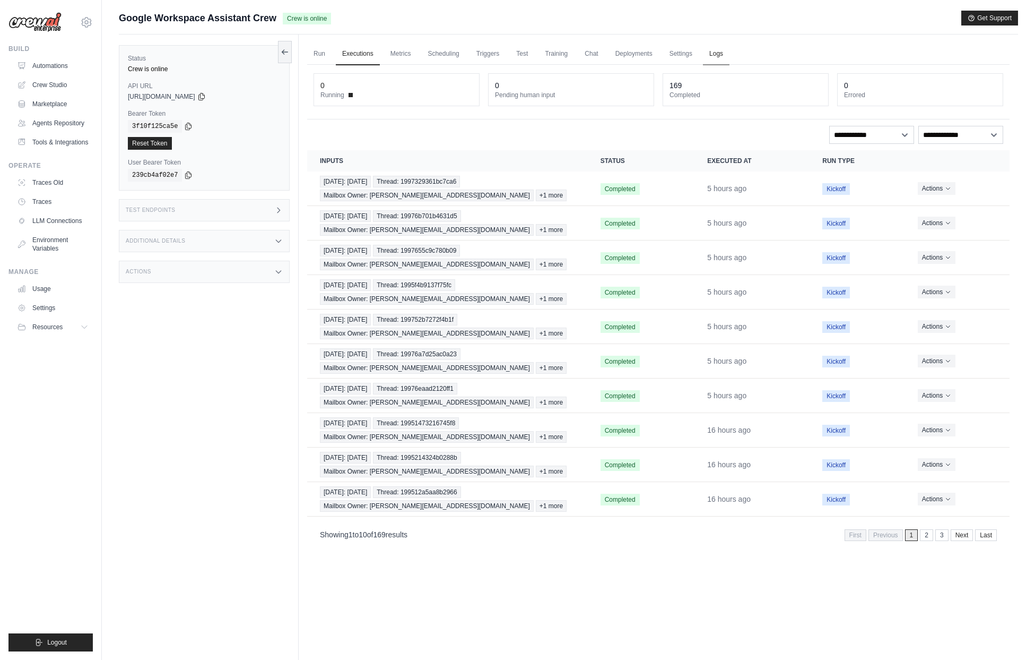
click at [709, 52] on link "Logs" at bounding box center [716, 54] width 27 height 22
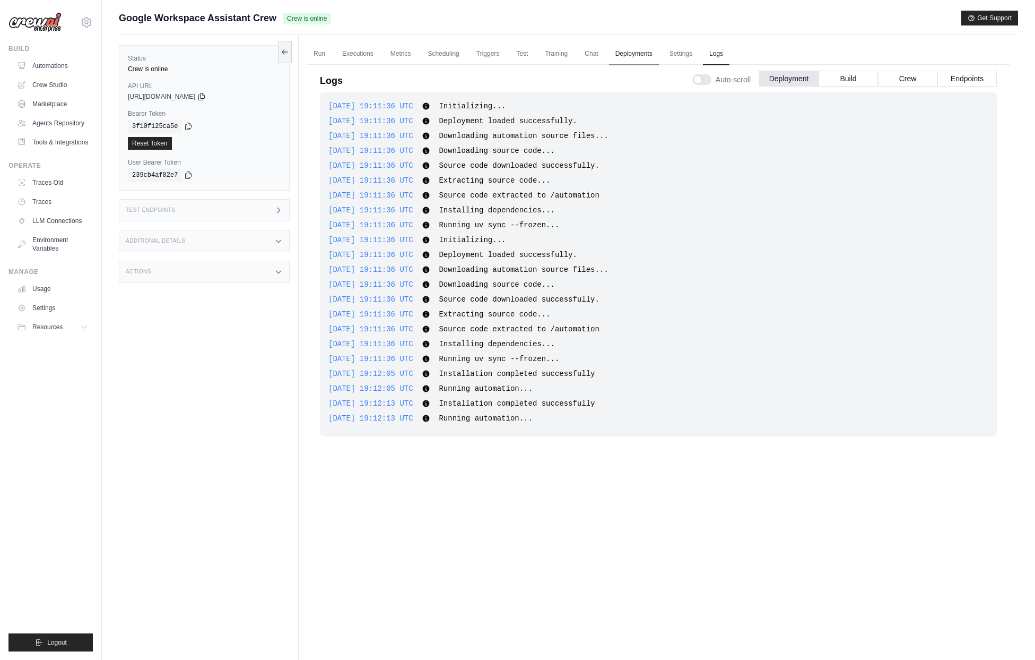
click at [633, 47] on link "Deployments" at bounding box center [634, 54] width 50 height 22
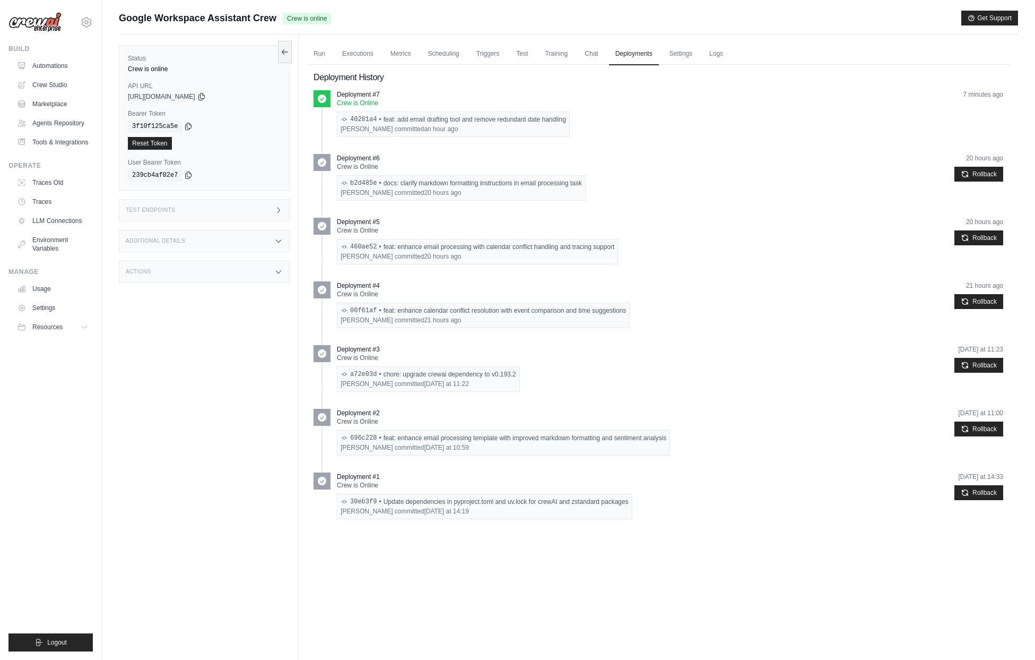
drag, startPoint x: 464, startPoint y: 120, endPoint x: 546, endPoint y: 120, distance: 81.7
click at [546, 120] on div "40281a4 • feat: add email drafting tool and remove redundant date handling" at bounding box center [454, 119] width 226 height 8
click at [549, 125] on div "Mike Plachta committed an hour ago" at bounding box center [454, 129] width 226 height 8
click at [348, 53] on link "Executions" at bounding box center [358, 54] width 44 height 22
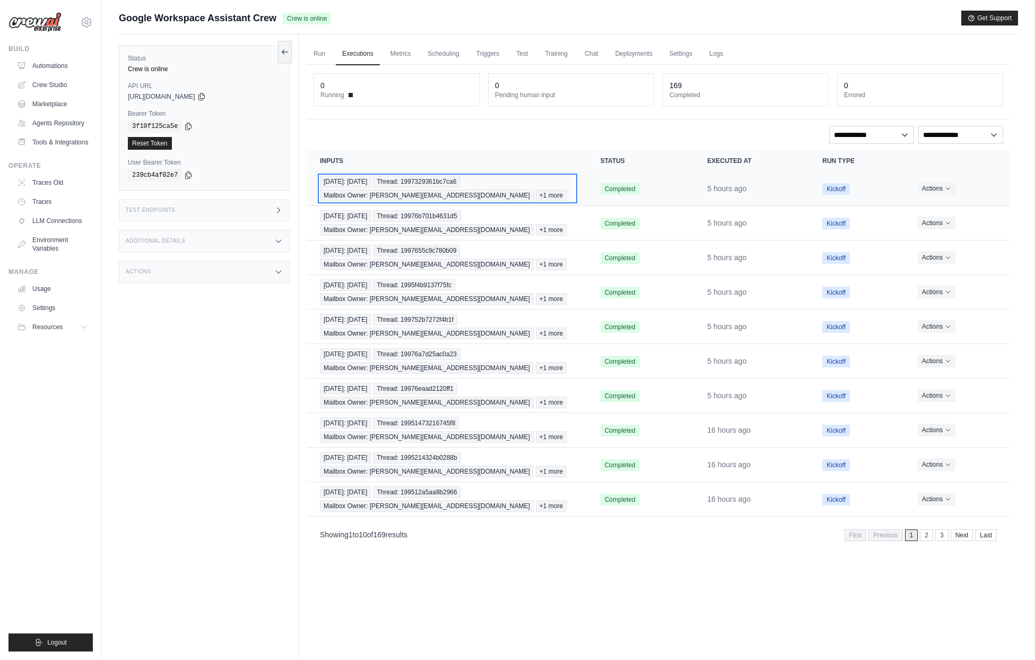
click at [433, 179] on span "Thread: 1997329361bc7ca6" at bounding box center [416, 182] width 87 height 12
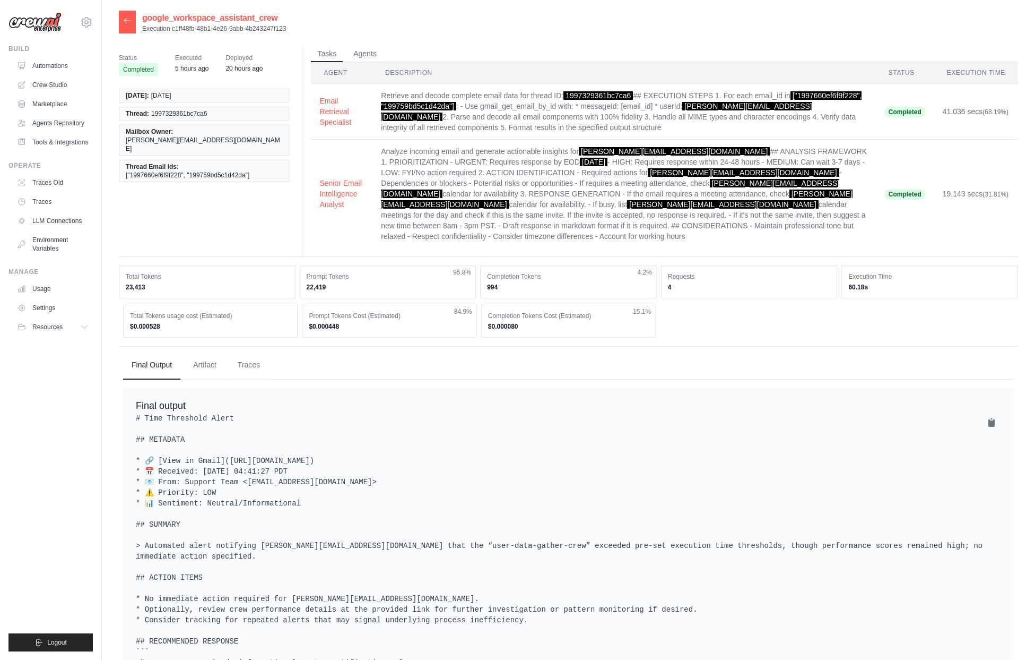
click at [125, 22] on icon at bounding box center [127, 20] width 8 height 8
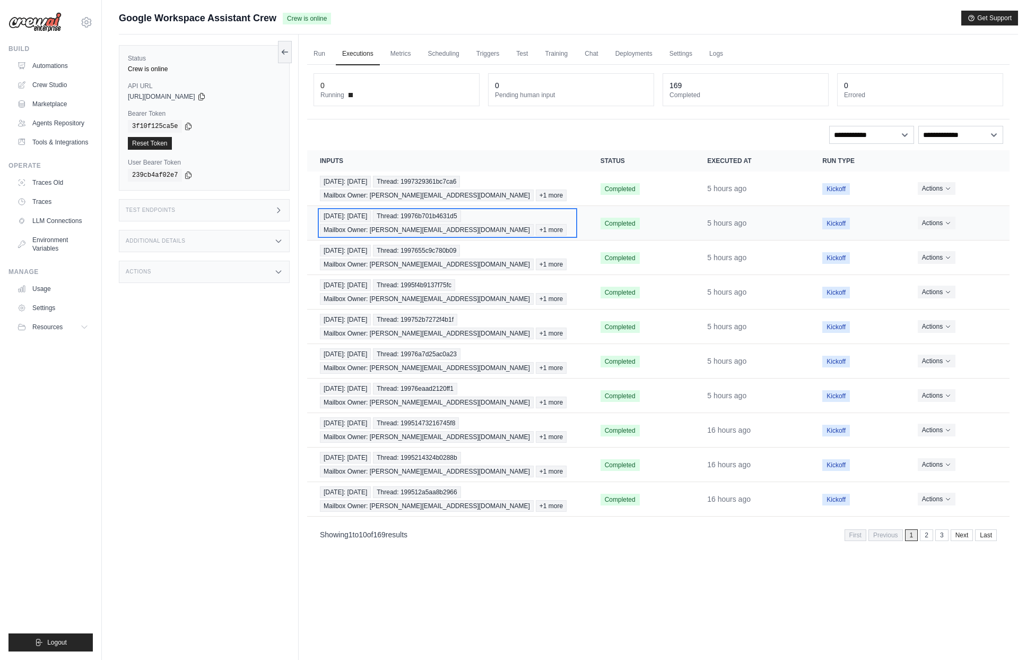
click at [420, 220] on span "Thread: 19976b701b4631d5" at bounding box center [417, 216] width 88 height 12
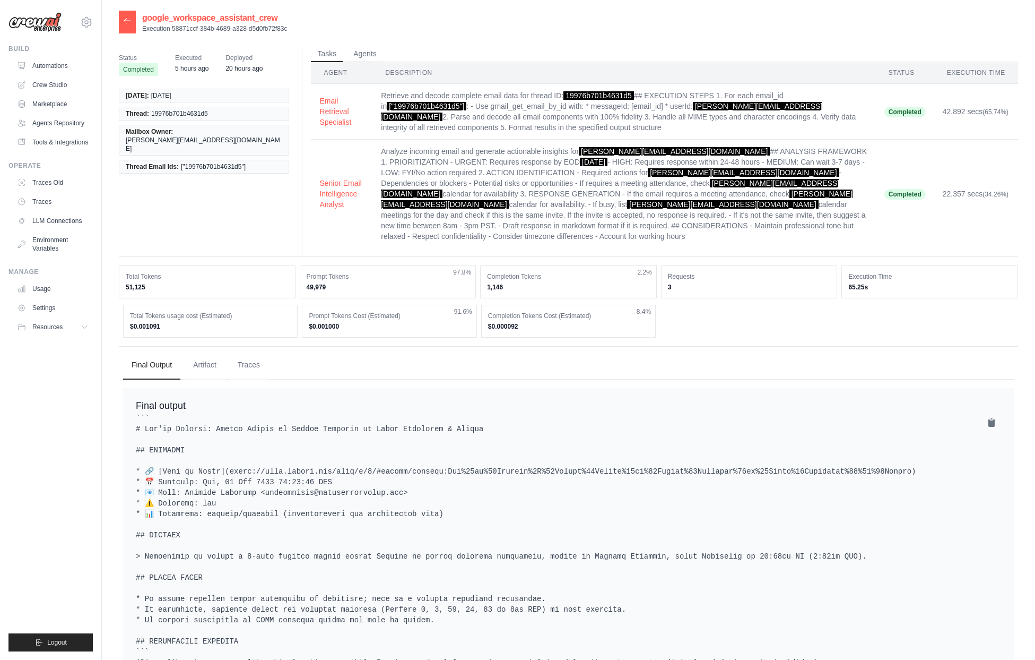
click at [126, 20] on icon at bounding box center [127, 20] width 8 height 8
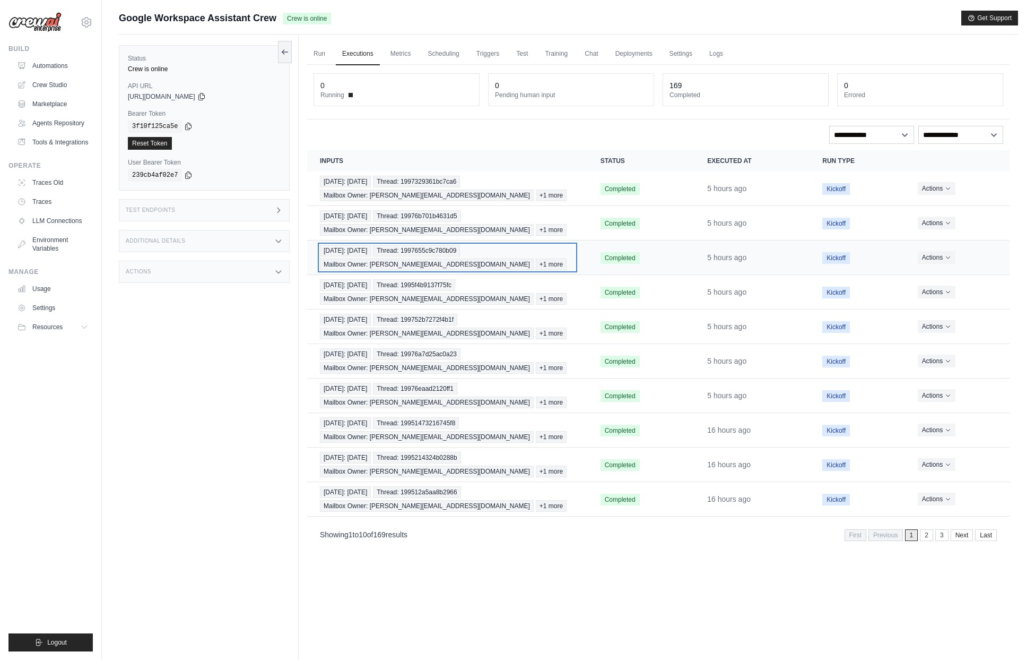
click at [429, 254] on span "Thread: 1997655c9c780b09" at bounding box center [416, 251] width 87 height 12
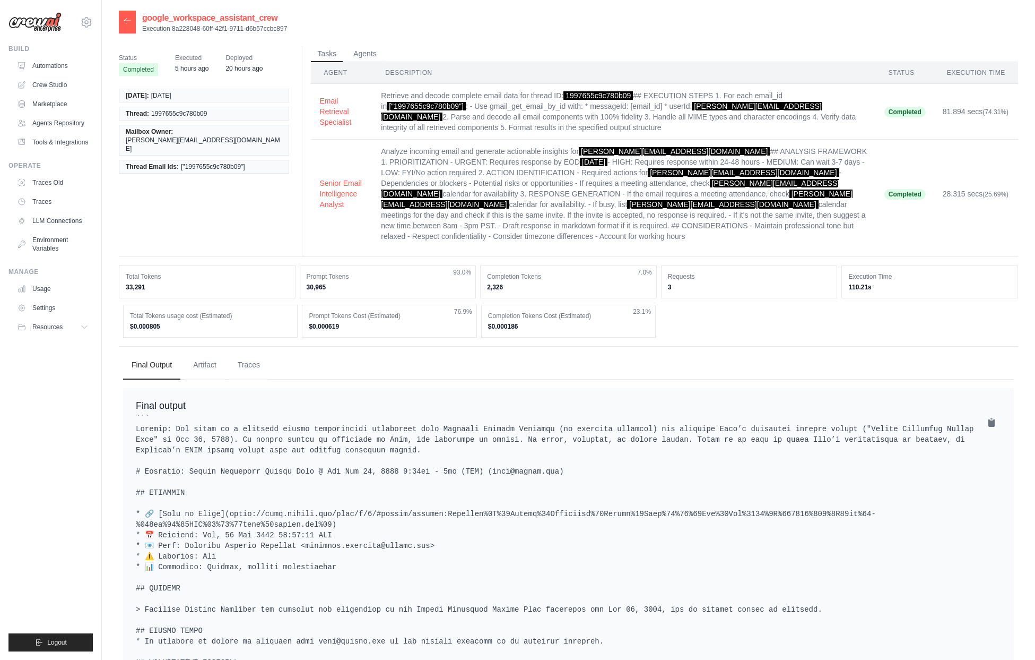
click at [128, 25] on icon at bounding box center [127, 20] width 8 height 8
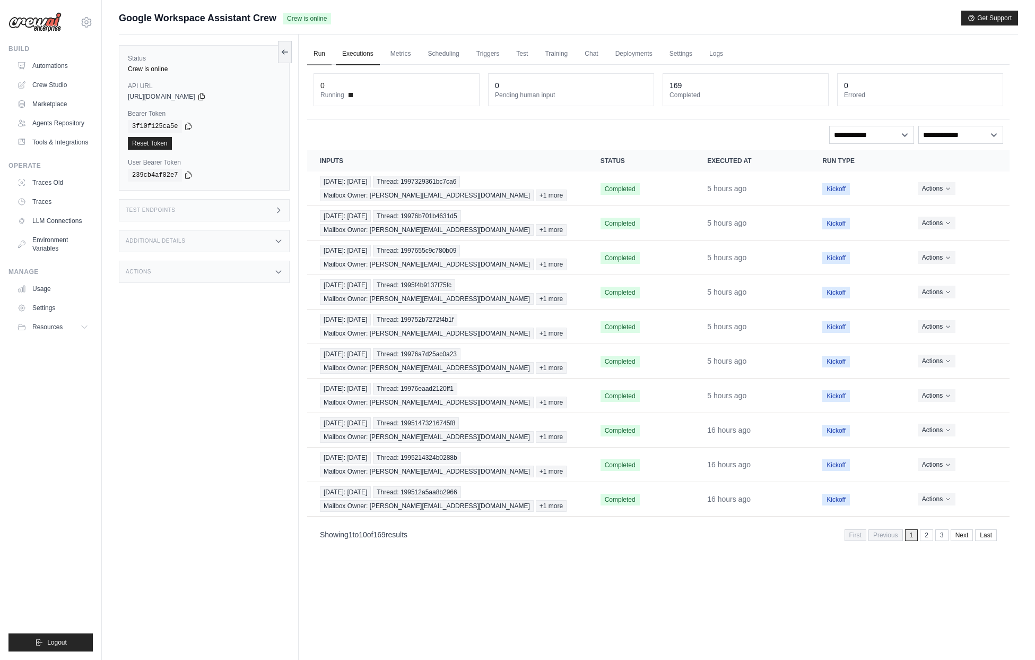
click at [319, 54] on link "Run" at bounding box center [319, 54] width 24 height 22
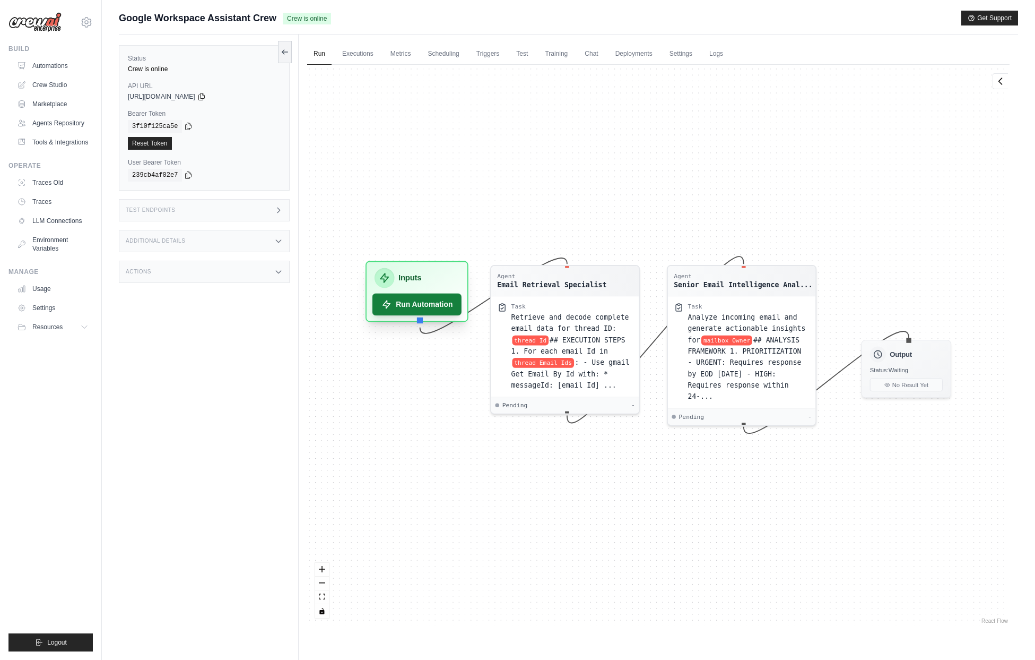
click at [453, 301] on button "Run Automation" at bounding box center [417, 304] width 89 height 22
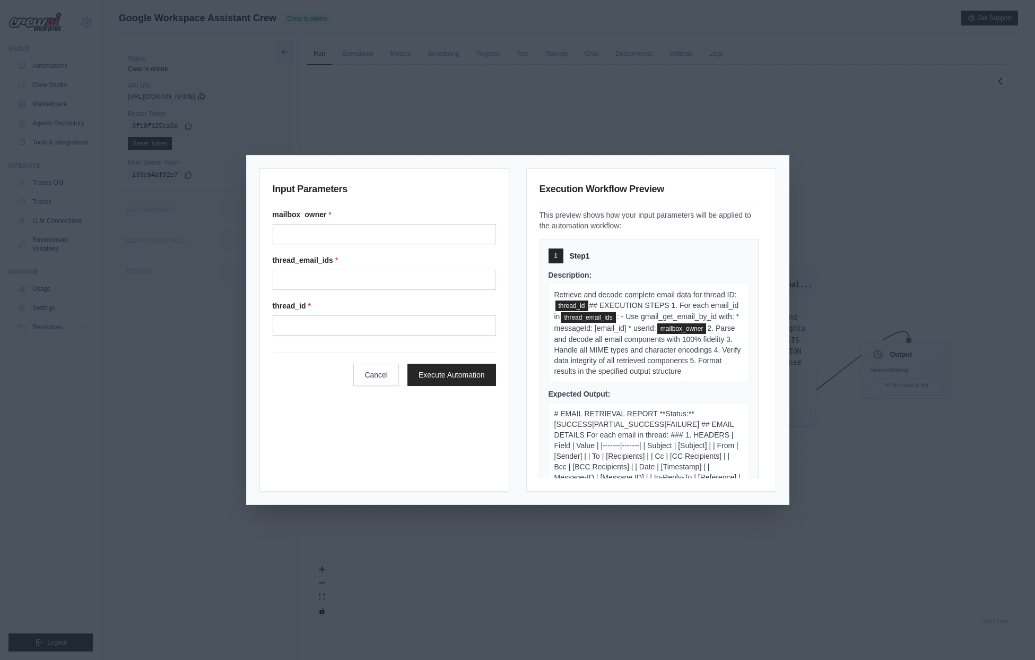
click at [332, 217] on label "mailbox_owner *" at bounding box center [384, 214] width 223 height 11
click at [332, 224] on input "Mailbox owner" at bounding box center [384, 234] width 223 height 20
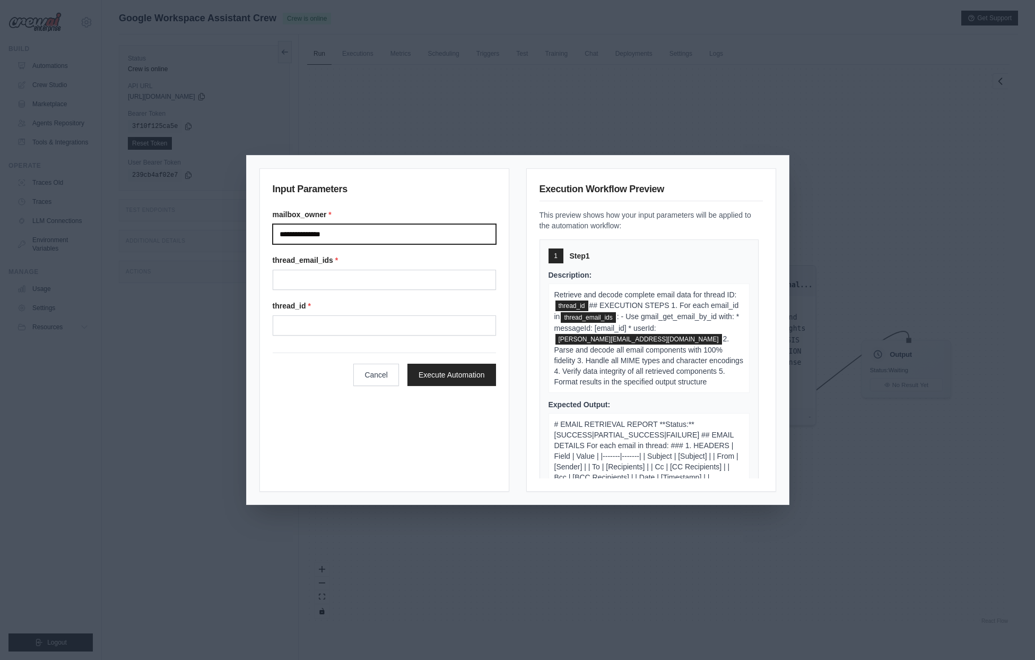
type input "**********"
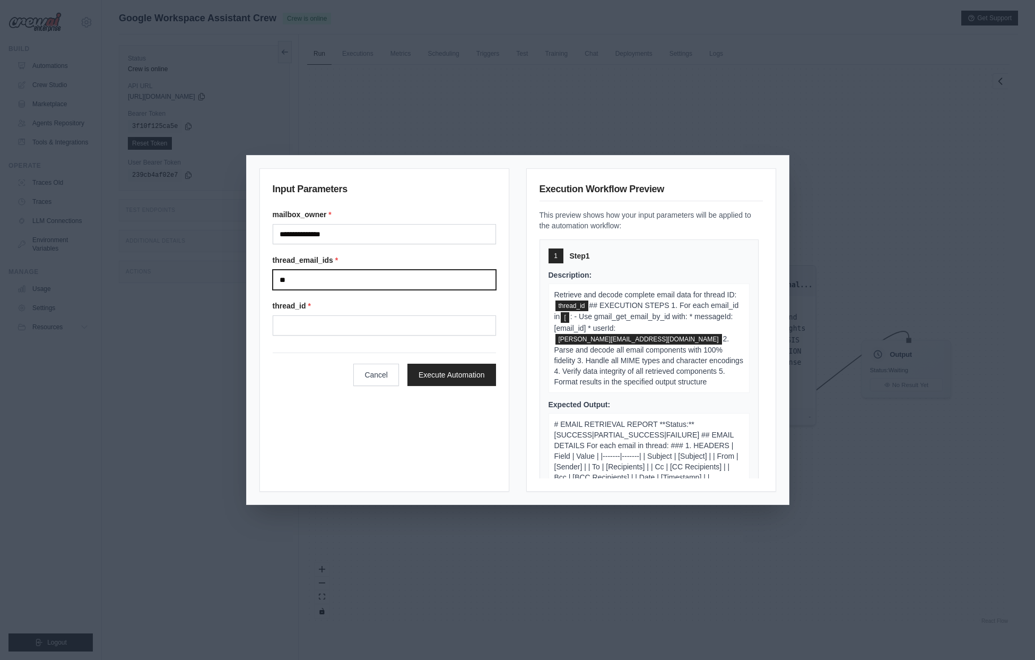
paste input "**********"
type input "**********"
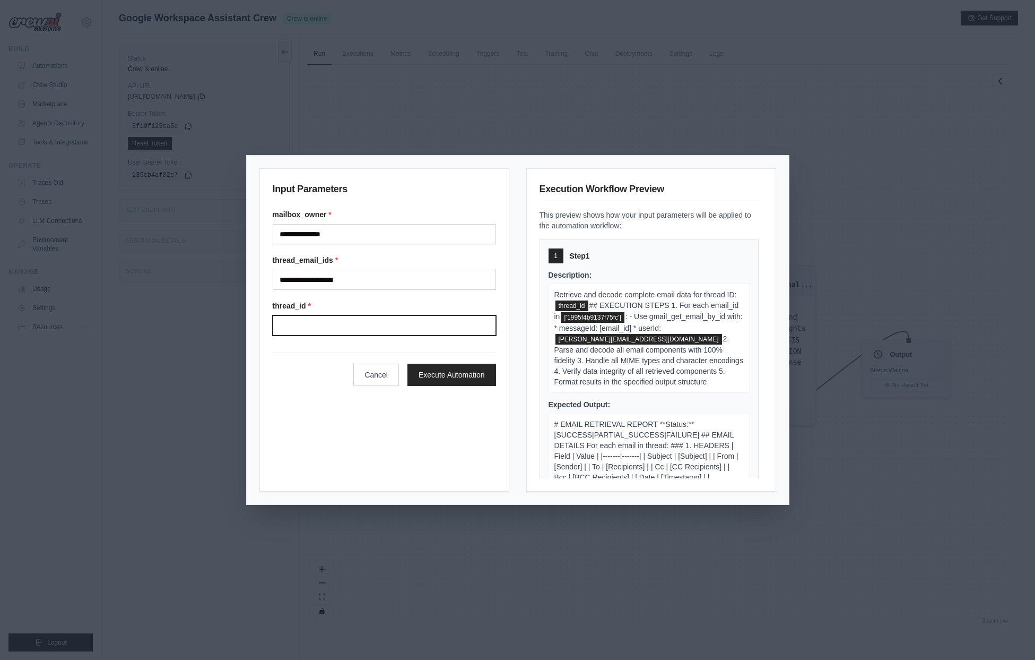
paste input "**********"
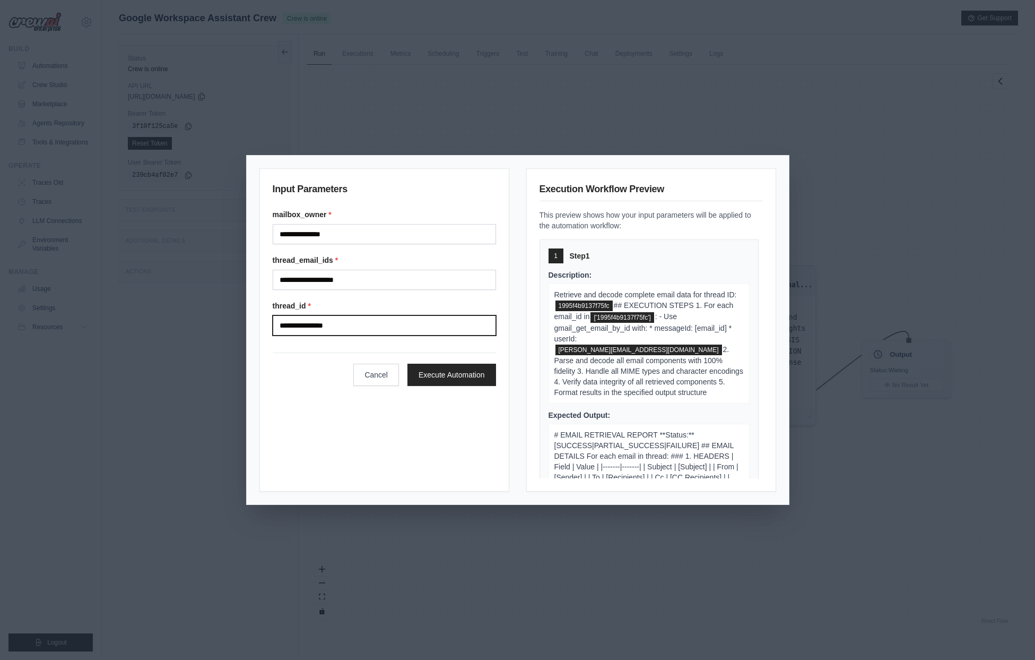
type input "**********"
click at [435, 420] on div "**********" at bounding box center [384, 329] width 250 height 323
click at [471, 377] on button "Execute Automation" at bounding box center [452, 374] width 89 height 22
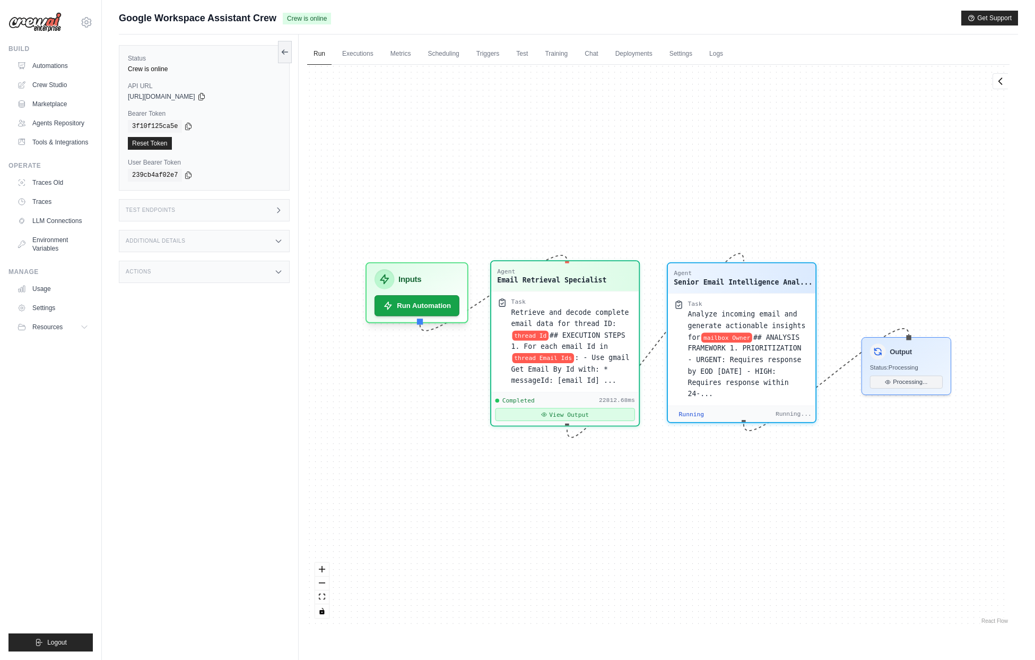
click at [565, 415] on button "View Output" at bounding box center [565, 414] width 140 height 13
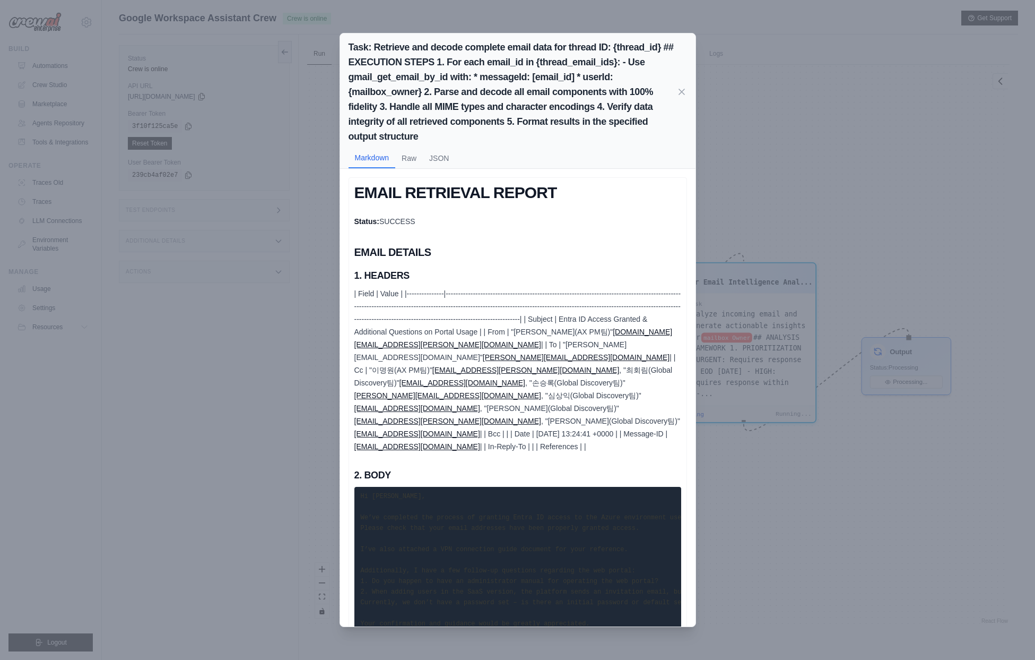
scroll to position [126, 0]
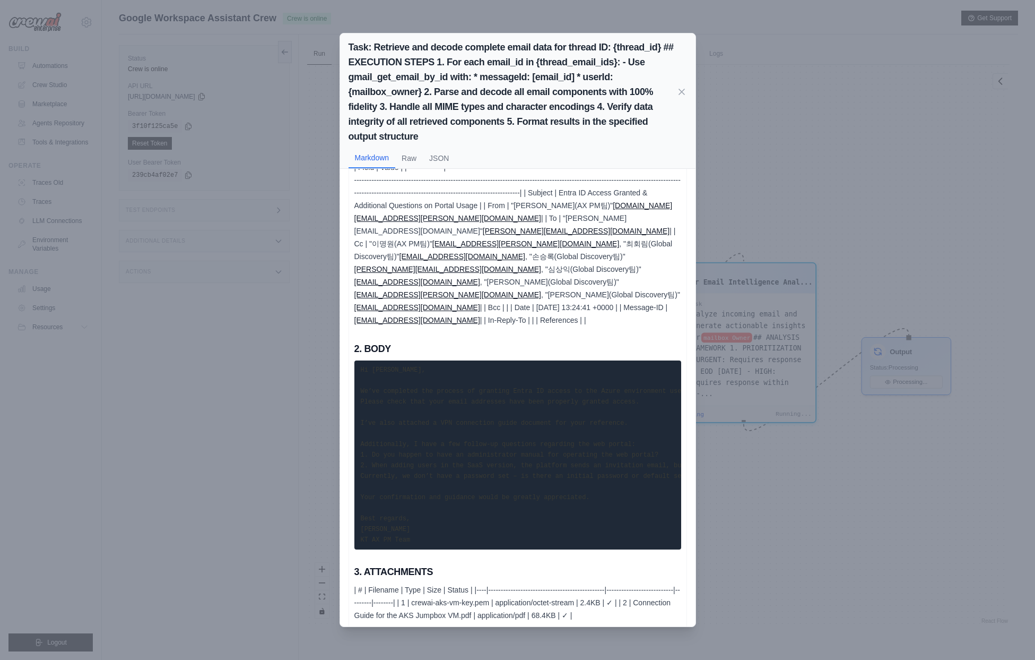
click at [678, 98] on div "Task: Retrieve and decode complete email data for thread ID: {thread_id} ## EXE…" at bounding box center [518, 92] width 339 height 104
click at [678, 92] on icon at bounding box center [682, 91] width 11 height 11
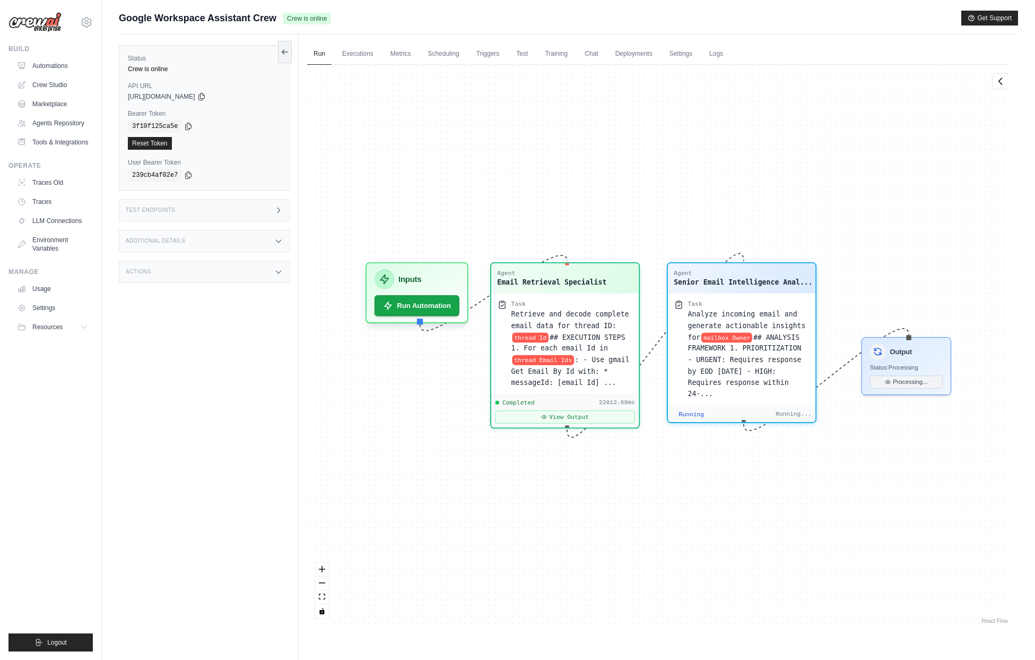
scroll to position [3438, 0]
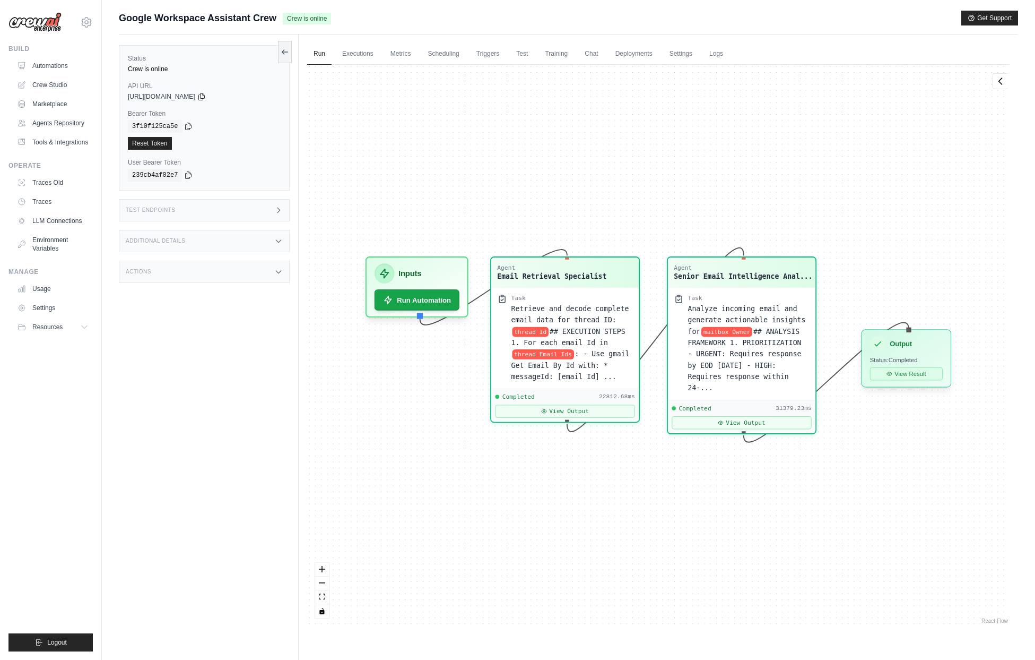
click at [902, 373] on button "View Result" at bounding box center [906, 373] width 73 height 13
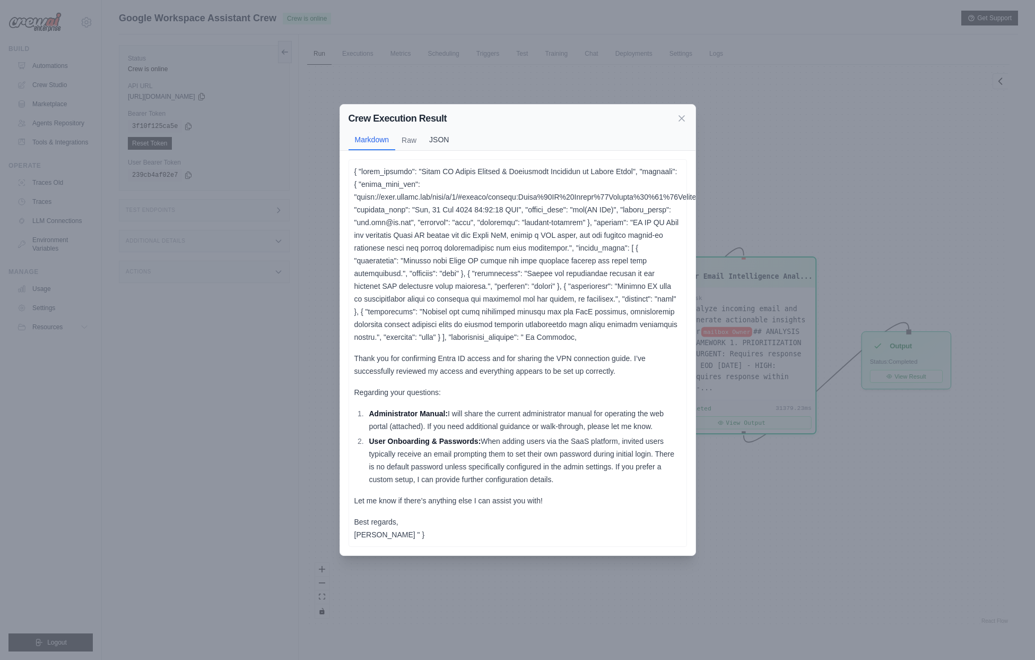
click at [430, 135] on button "JSON" at bounding box center [439, 139] width 32 height 20
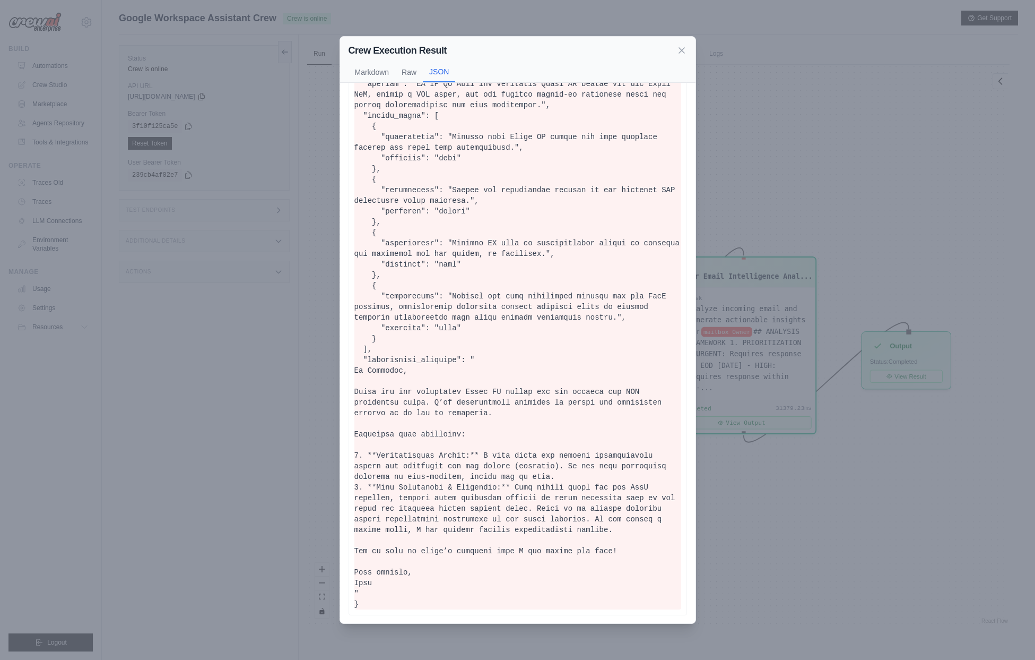
scroll to position [0, 0]
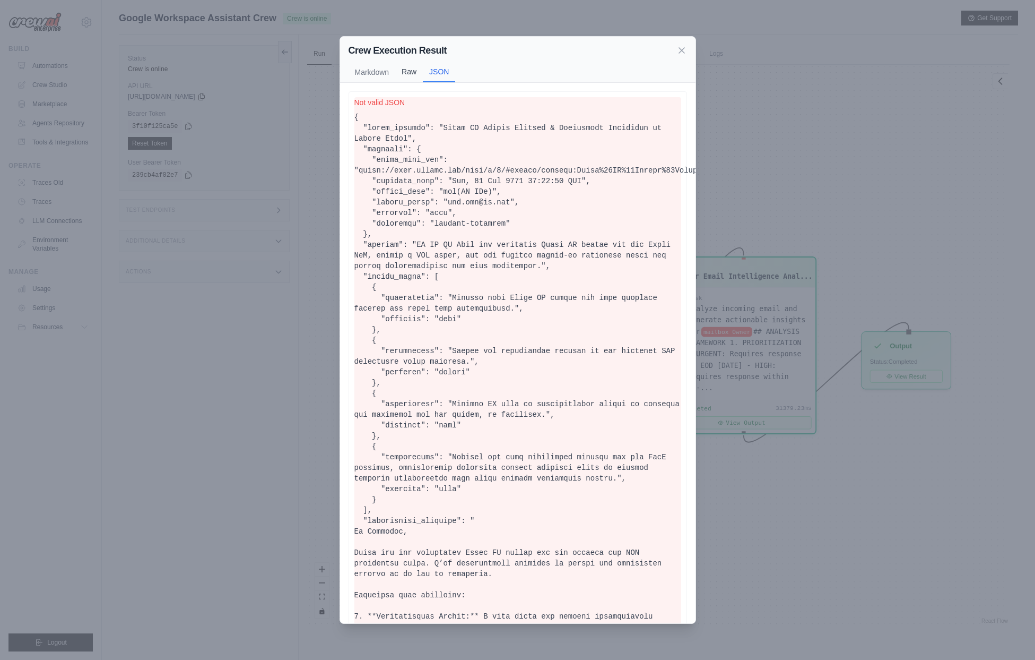
click at [410, 75] on button "Raw" at bounding box center [409, 72] width 28 height 20
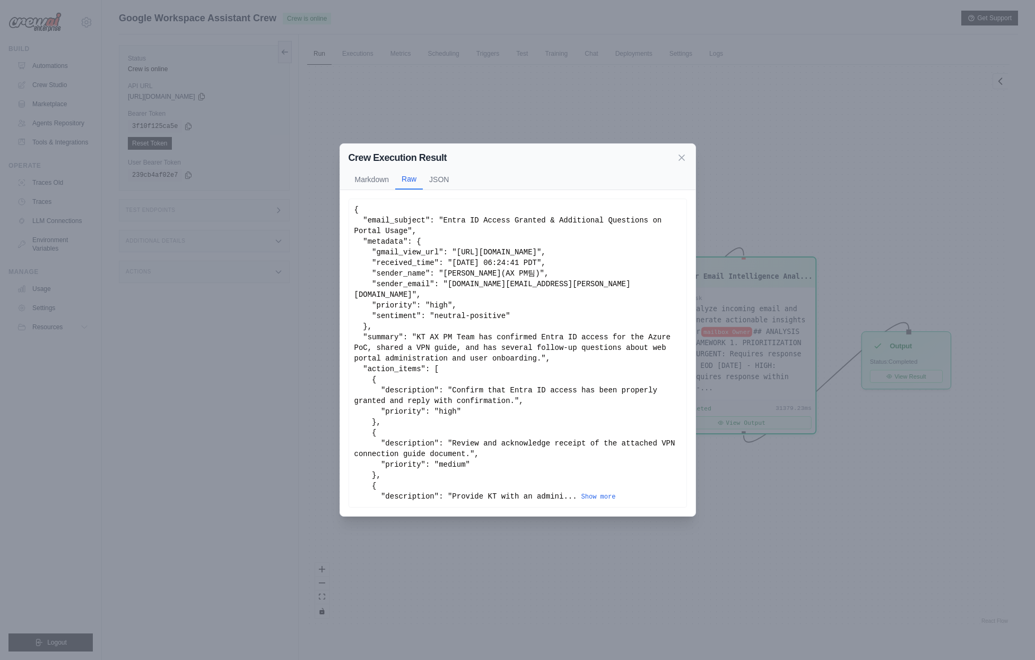
scroll to position [20, 0]
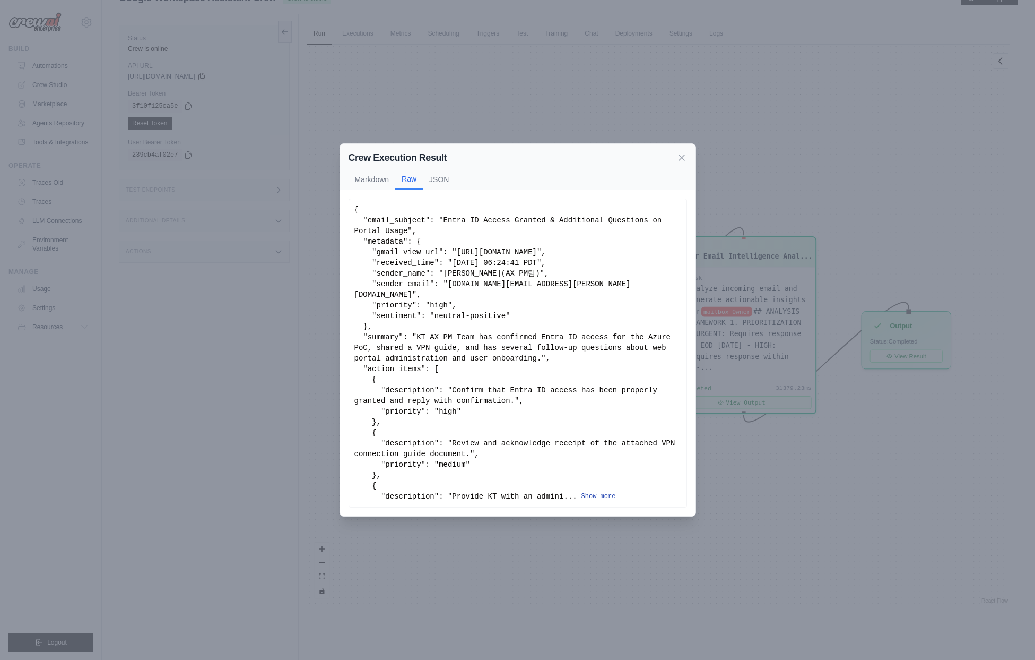
click at [600, 495] on button "Show more" at bounding box center [599, 496] width 34 height 8
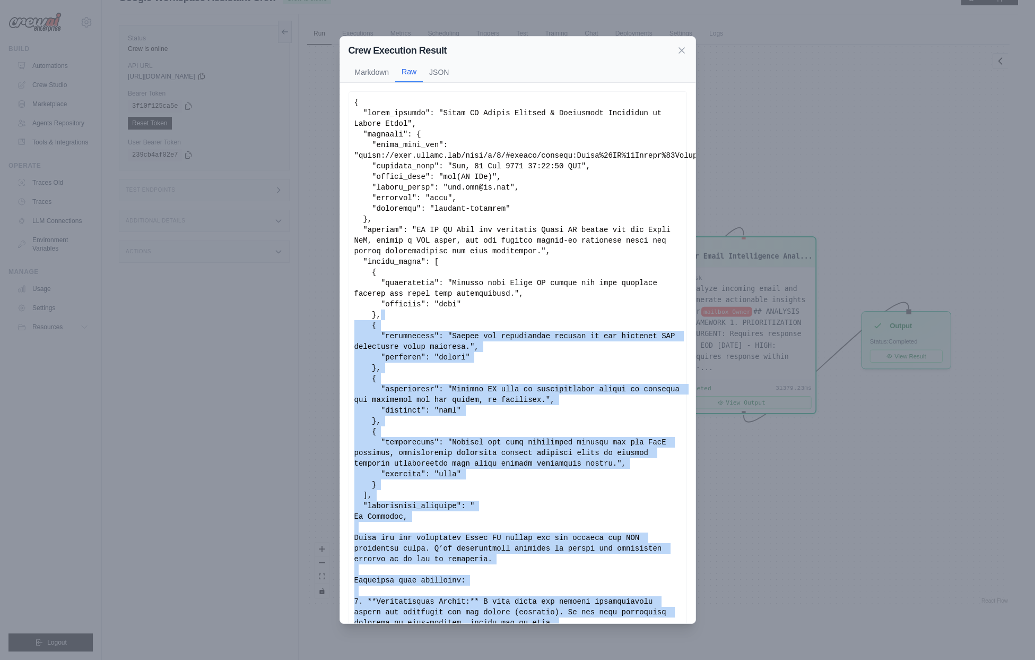
scroll to position [0, 0]
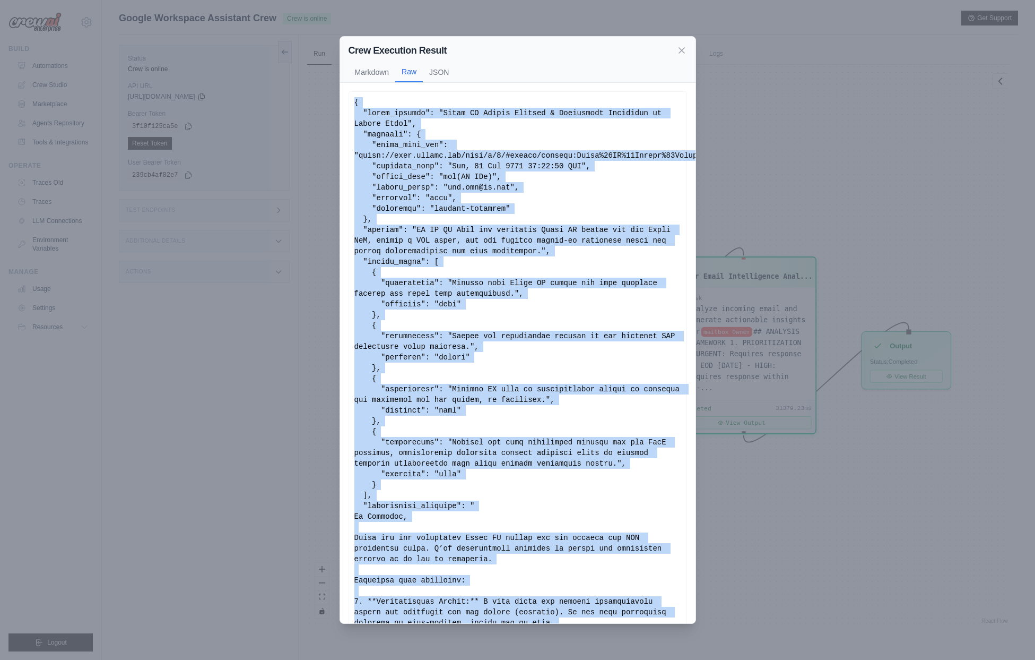
drag, startPoint x: 358, startPoint y: 598, endPoint x: 352, endPoint y: 103, distance: 494.6
click at [352, 103] on div "Show less" at bounding box center [518, 426] width 339 height 670
copy div "{ "email_subject": "Entra ID Access Granted & Additional Questions on Portal Us…"
click at [233, 366] on div "Crew Execution Result Markdown Raw JSON Thank you for confirming Entra ID acces…" at bounding box center [517, 330] width 1035 height 660
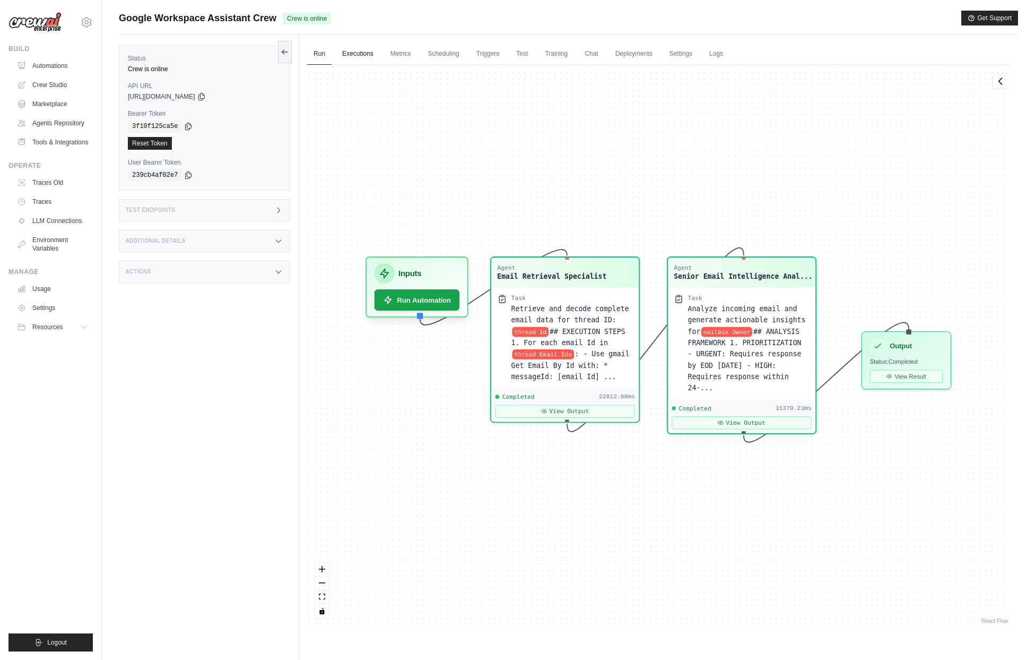
click at [349, 56] on link "Executions" at bounding box center [358, 54] width 44 height 22
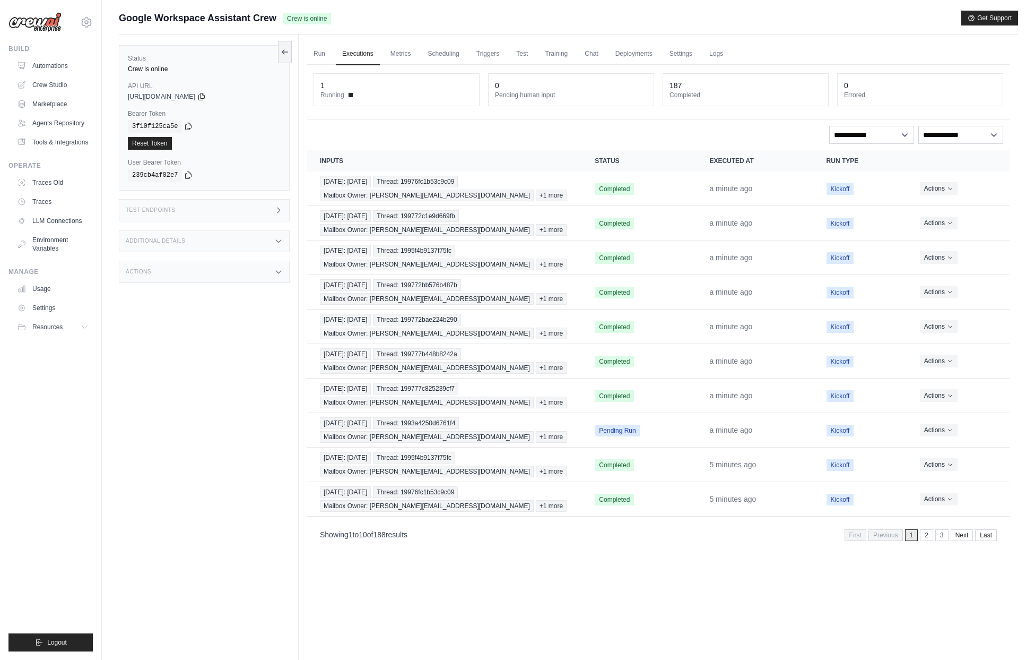
click at [244, 494] on div "Status Crew is online API URL copied [URL][DOMAIN_NAME] Bearer Token copied 3f1…" at bounding box center [209, 364] width 180 height 660
click at [427, 247] on span "Thread: 1995f4b9137f75fc" at bounding box center [414, 251] width 82 height 12
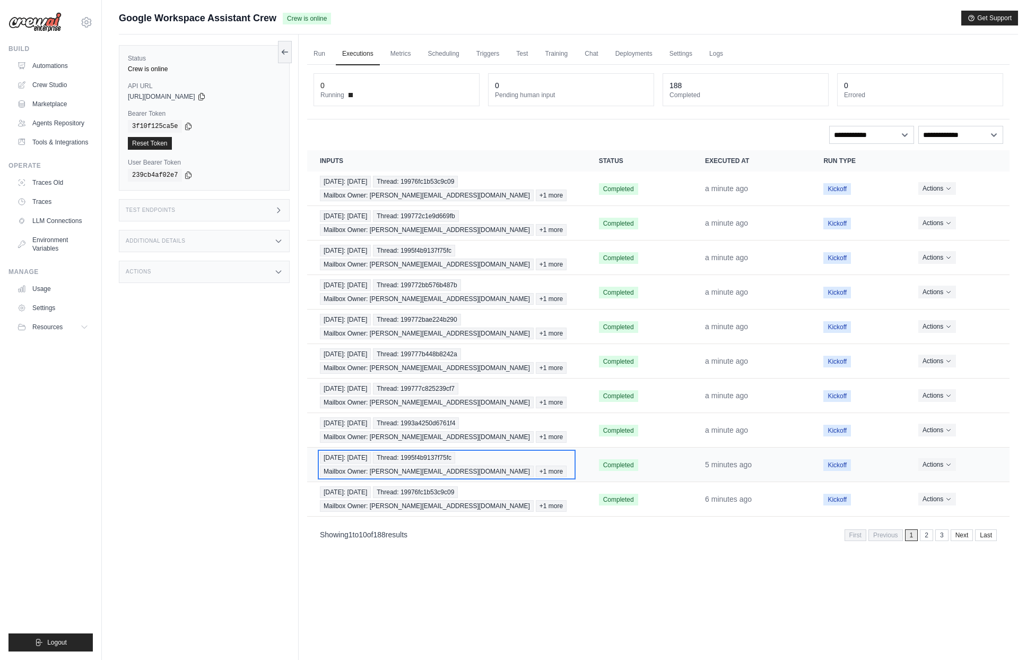
click at [436, 463] on div "[DATE]: [DATE] Thread: 1995f4b9137f75fc Mailbox Owner: [PERSON_NAME][EMAIL_ADDR…" at bounding box center [447, 464] width 254 height 25
click at [227, 385] on div "Status Crew is online API URL copied [URL][DOMAIN_NAME] Bearer Token copied 3f1…" at bounding box center [209, 364] width 180 height 660
